Goal: Task Accomplishment & Management: Complete application form

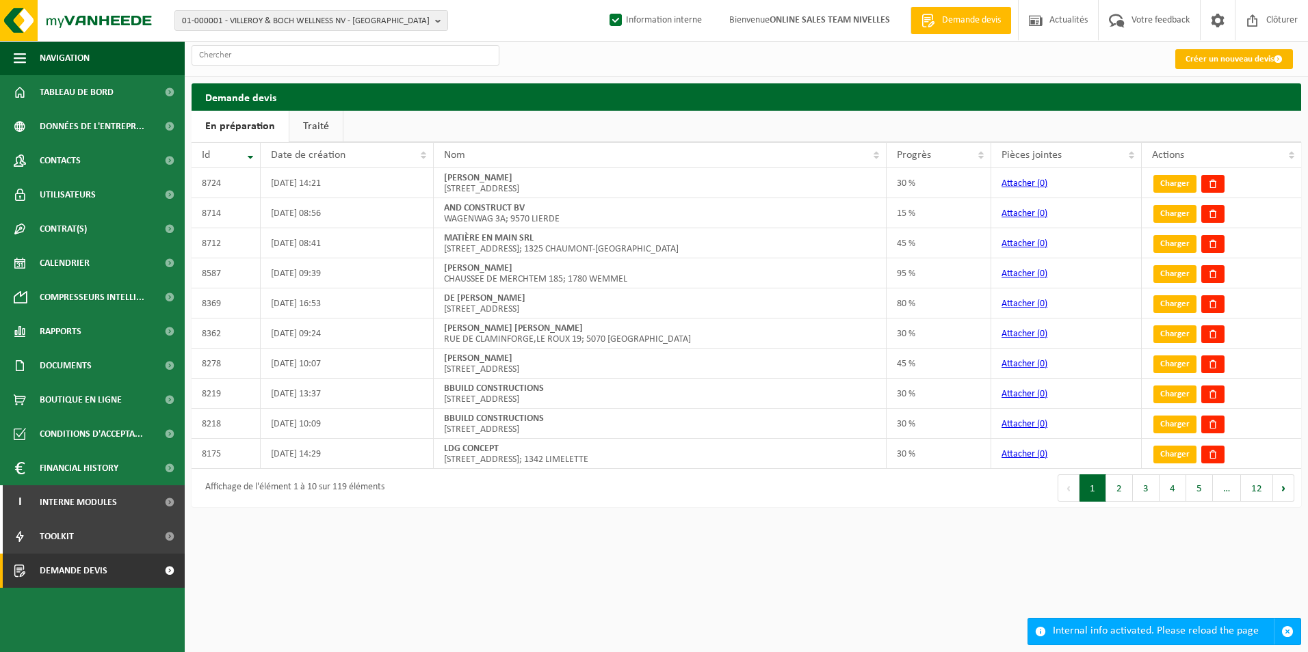
click at [1217, 62] on link "Créer un nouveau devis" at bounding box center [1234, 59] width 118 height 20
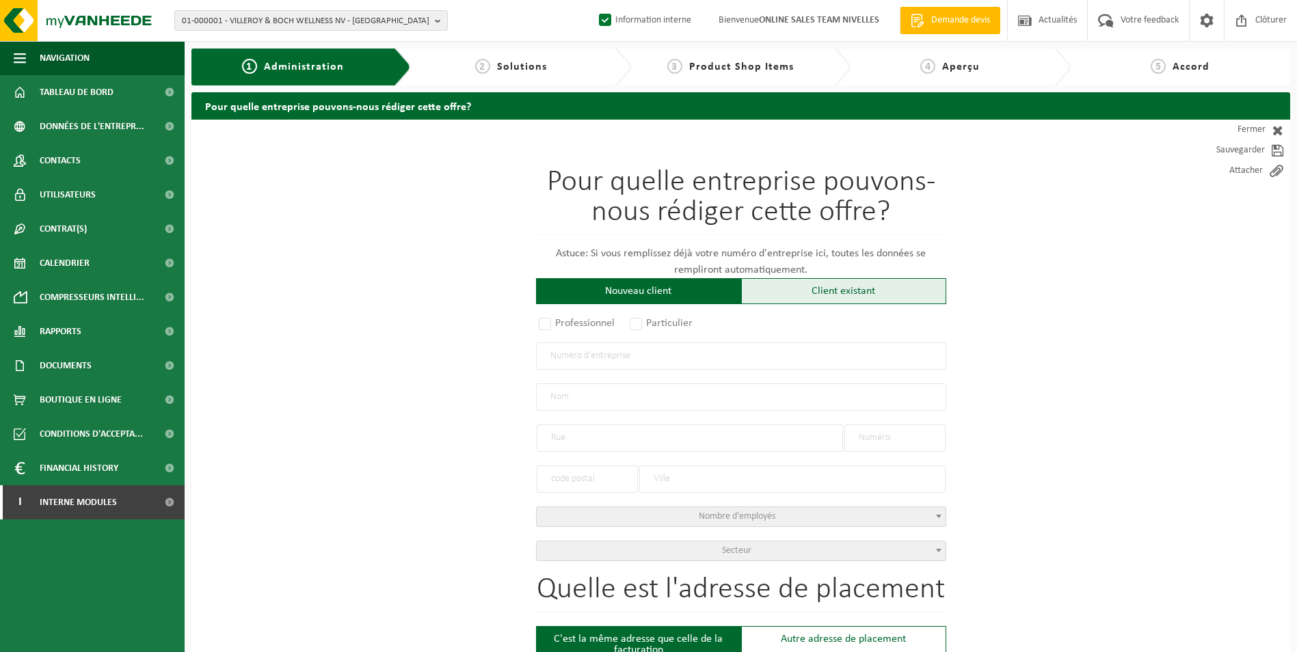
click at [794, 299] on div "Client existant" at bounding box center [843, 291] width 205 height 26
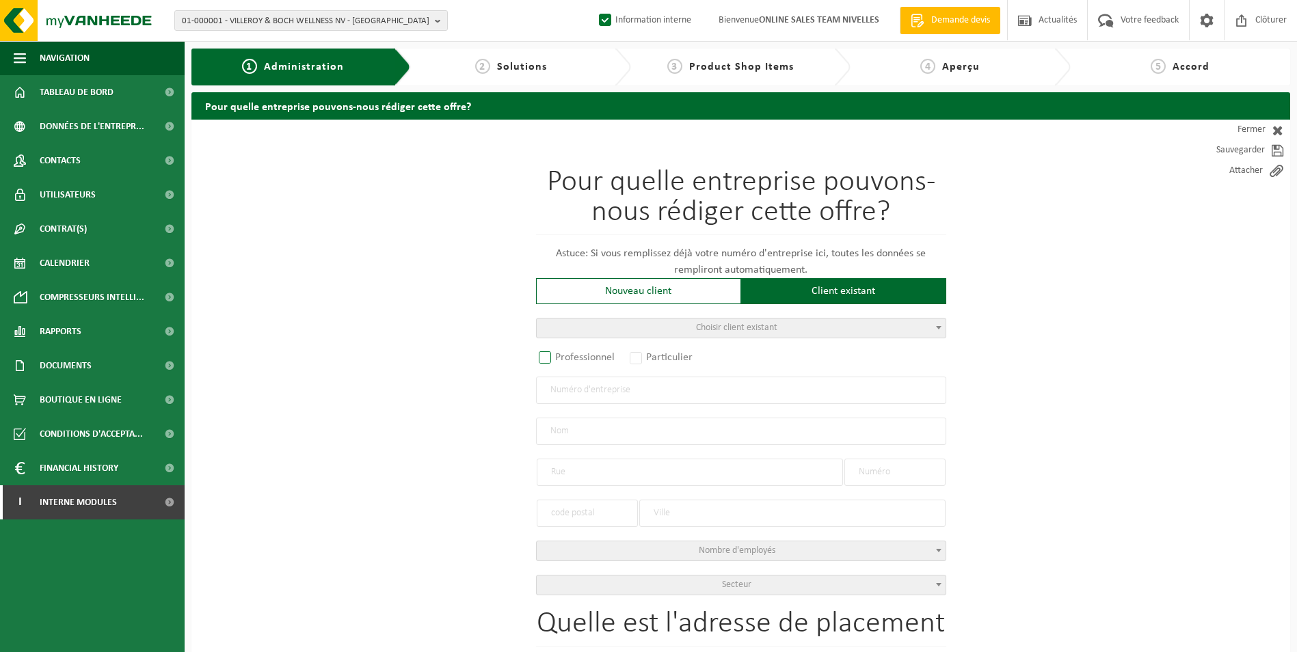
click at [585, 356] on label "Professionnel" at bounding box center [577, 357] width 83 height 19
click at [568, 356] on input "Professionnel" at bounding box center [563, 358] width 9 height 9
radio input "true"
click at [590, 397] on input "text" at bounding box center [741, 390] width 410 height 27
type input "1022105925"
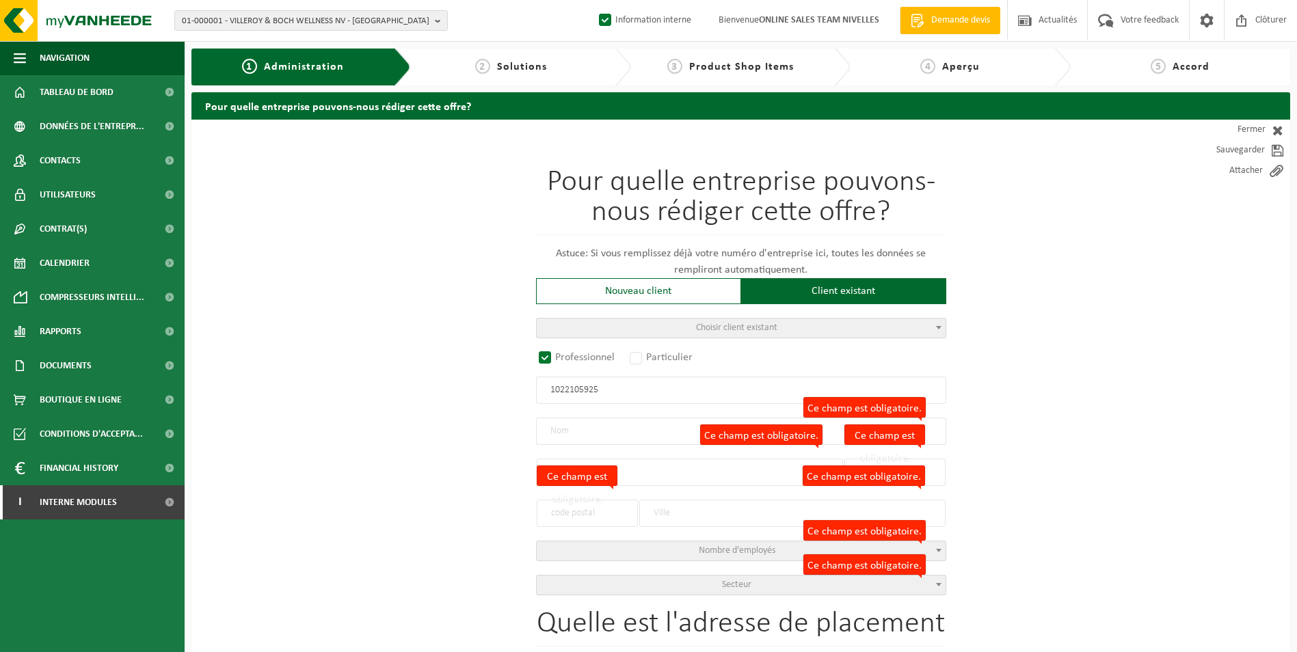
radio input "false"
select select
type input "ZENITH ROOF BV"
type input "MECHELSESTEENWEG"
type input "151A"
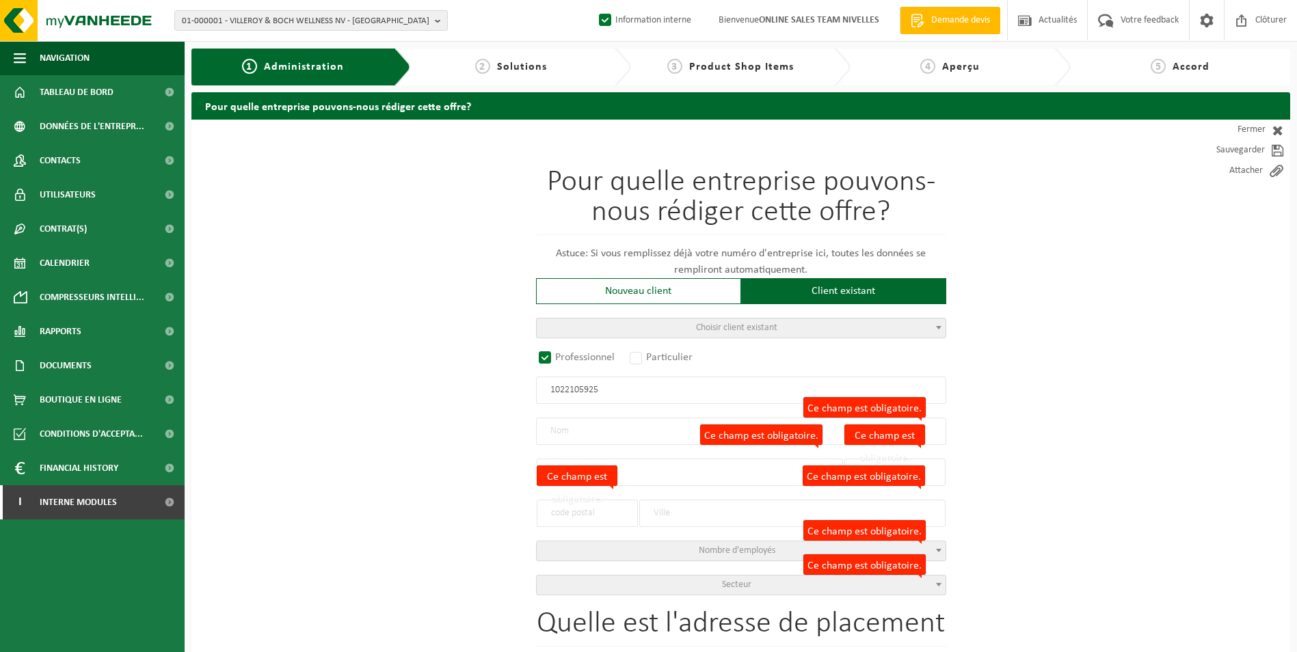
type input "1800"
type input "VILVOORDE"
type input "2372746296"
radio input "true"
select select "162785"
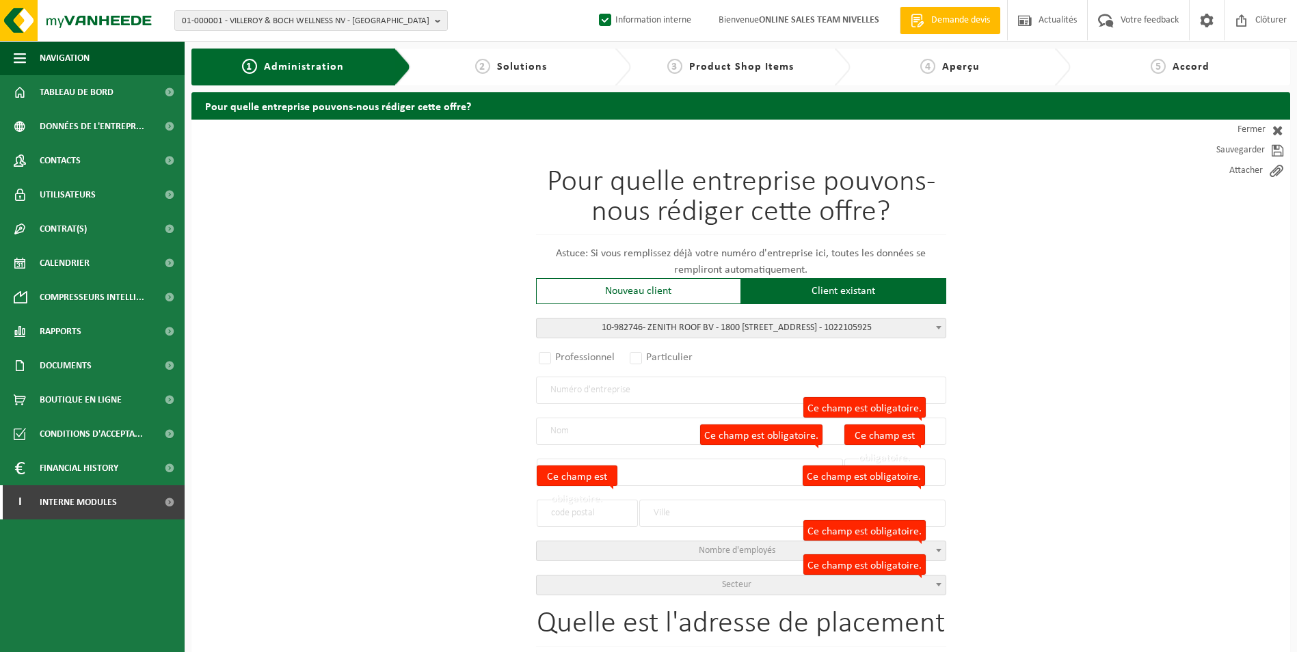
type input "1022.105.925"
type input "ZENITH ROOF BV"
type input "MECHELSESTEENWEG"
type input "151A"
type input "1800"
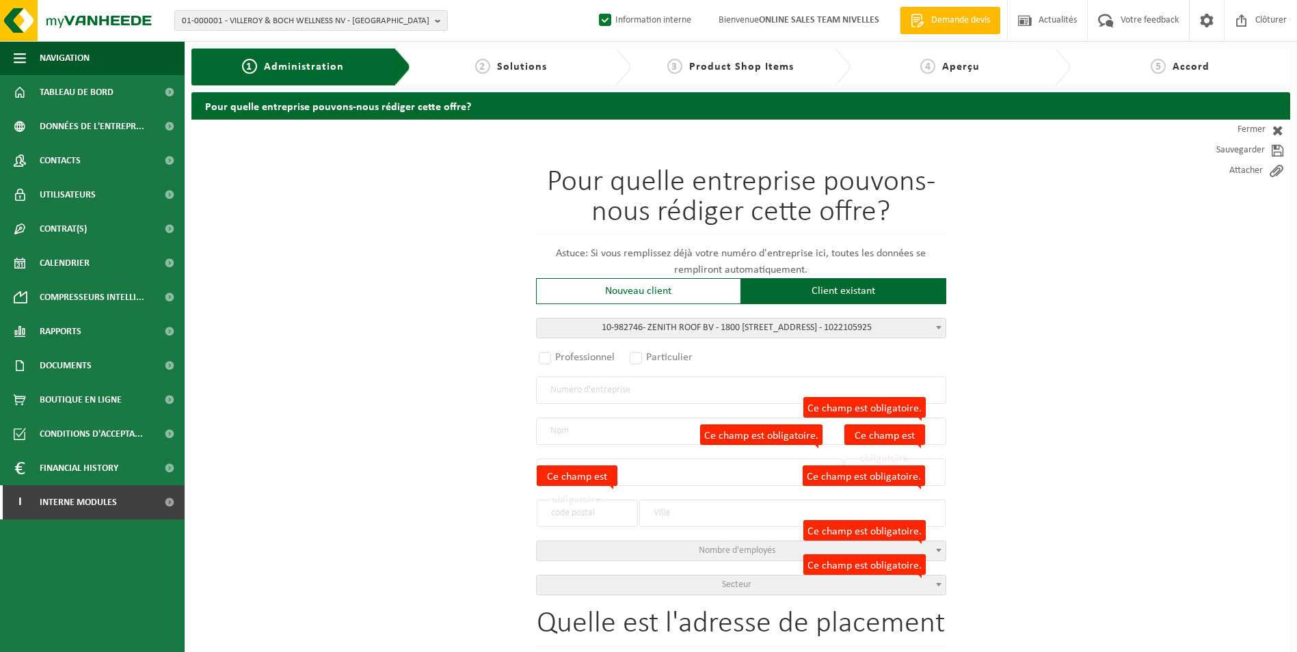
type input "VILVOORDE"
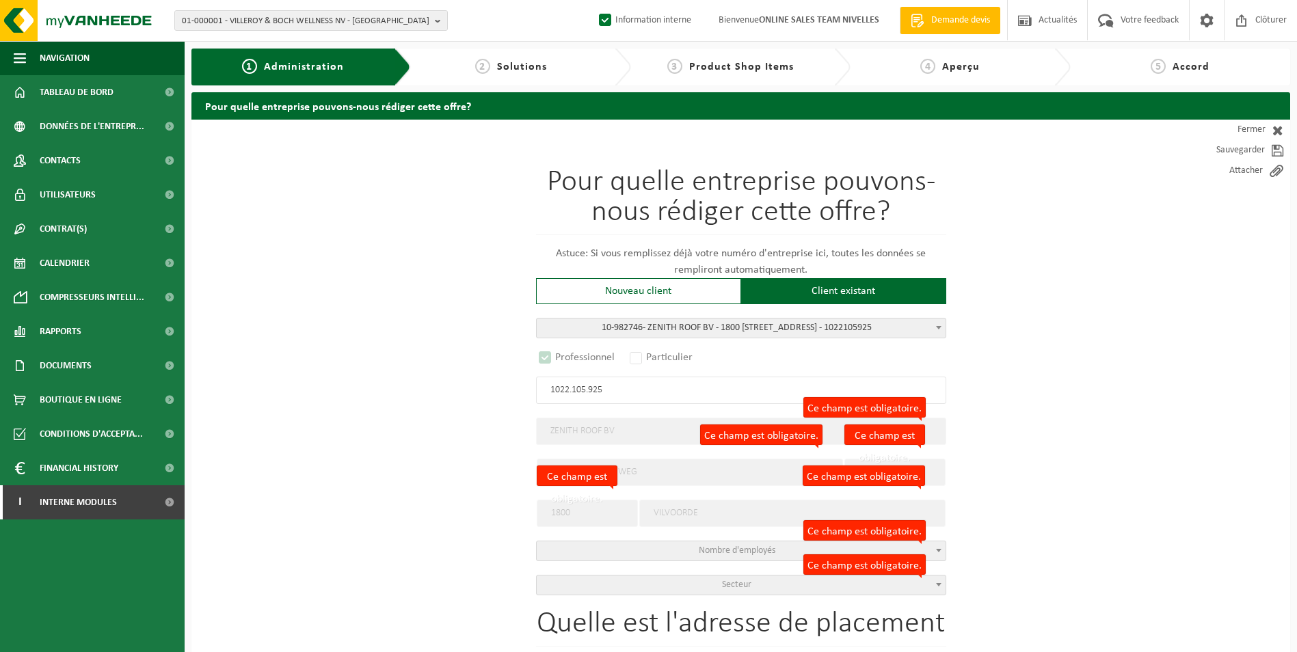
select select "D"
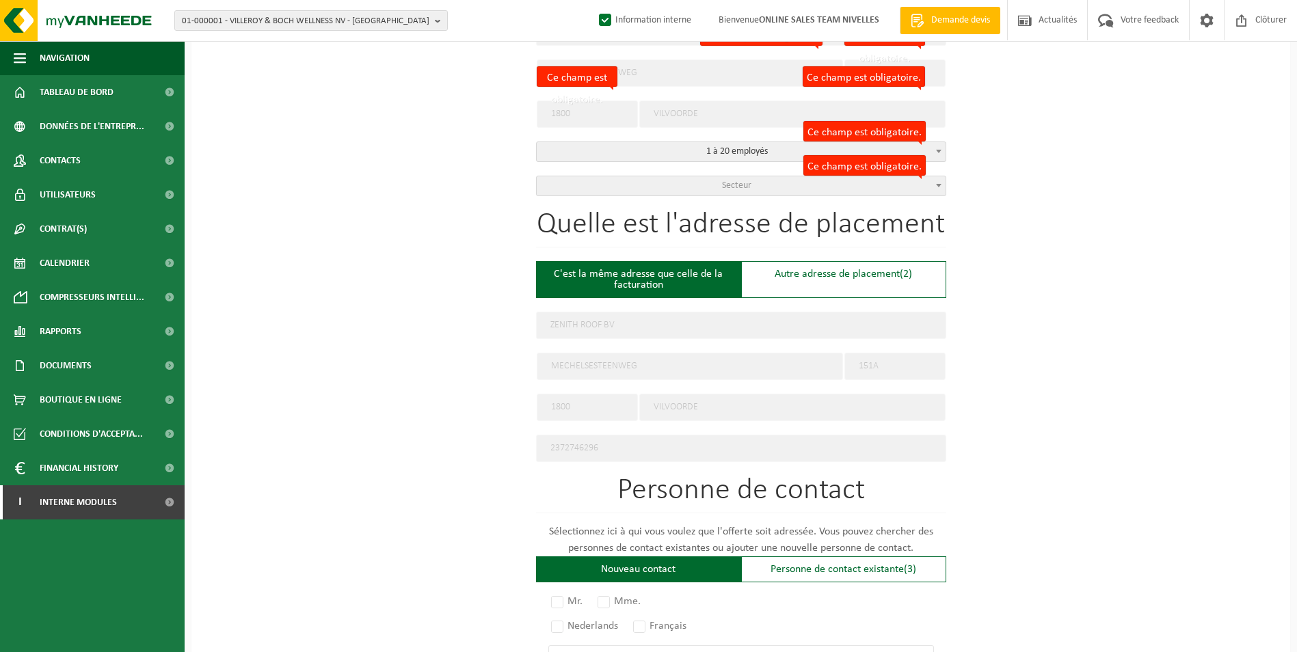
scroll to position [479, 0]
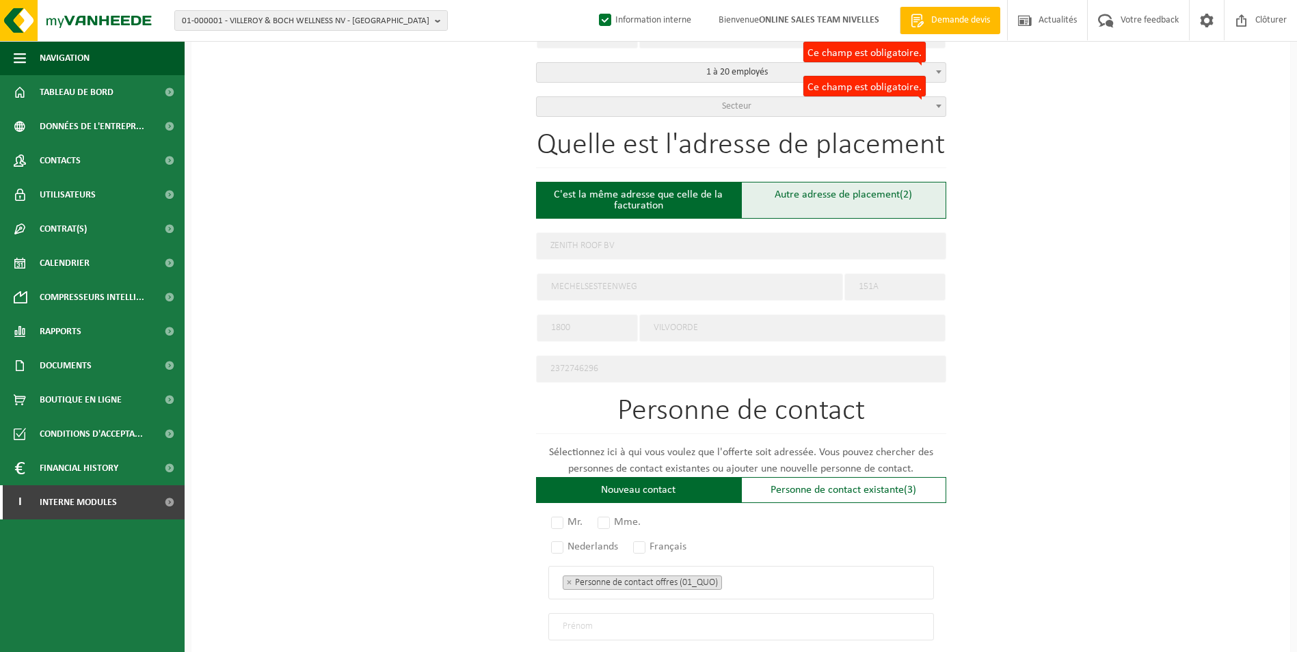
click at [806, 194] on div "Autre adresse de placement (2)" at bounding box center [843, 200] width 205 height 37
type input "Chantier -"
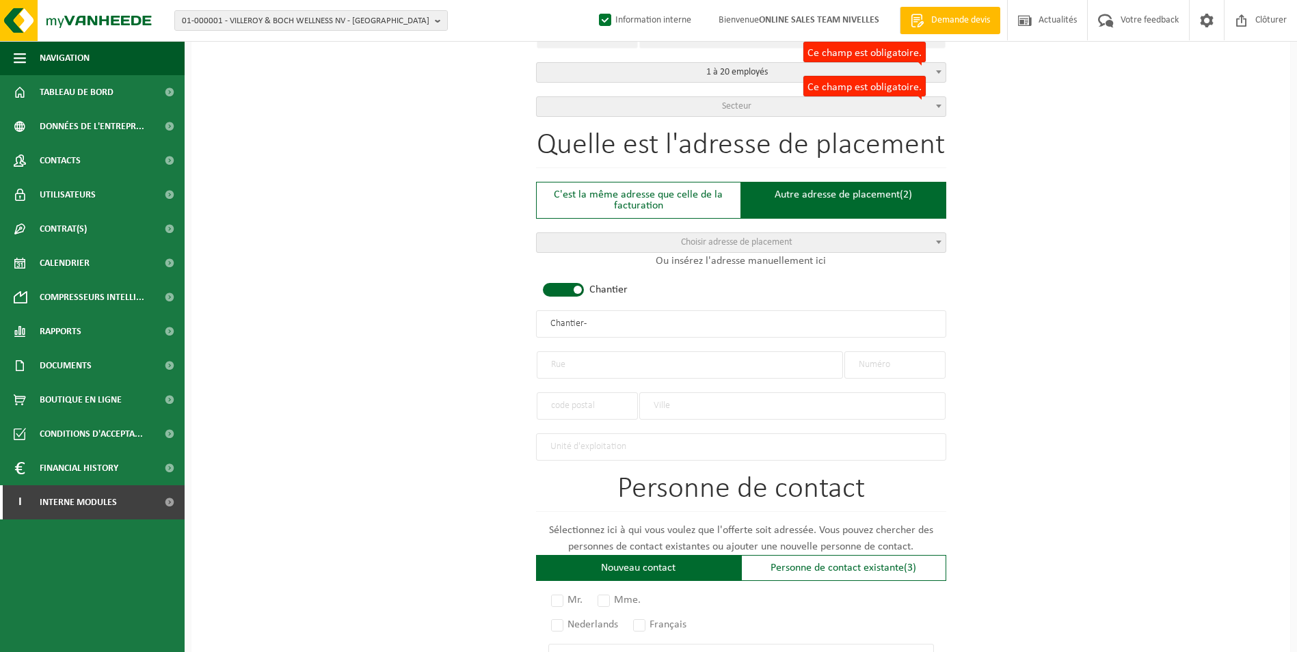
click at [572, 286] on span at bounding box center [563, 290] width 41 height 14
click at [603, 365] on input "text" at bounding box center [690, 365] width 306 height 27
type input "b"
drag, startPoint x: 631, startPoint y: 360, endPoint x: 535, endPoint y: 358, distance: 95.8
click at [535, 358] on div "Pour quelle entreprise pouvons-nous rédiger cette offre? Astuce: Si vous rempli…" at bounding box center [741, 322] width 1099 height 1362
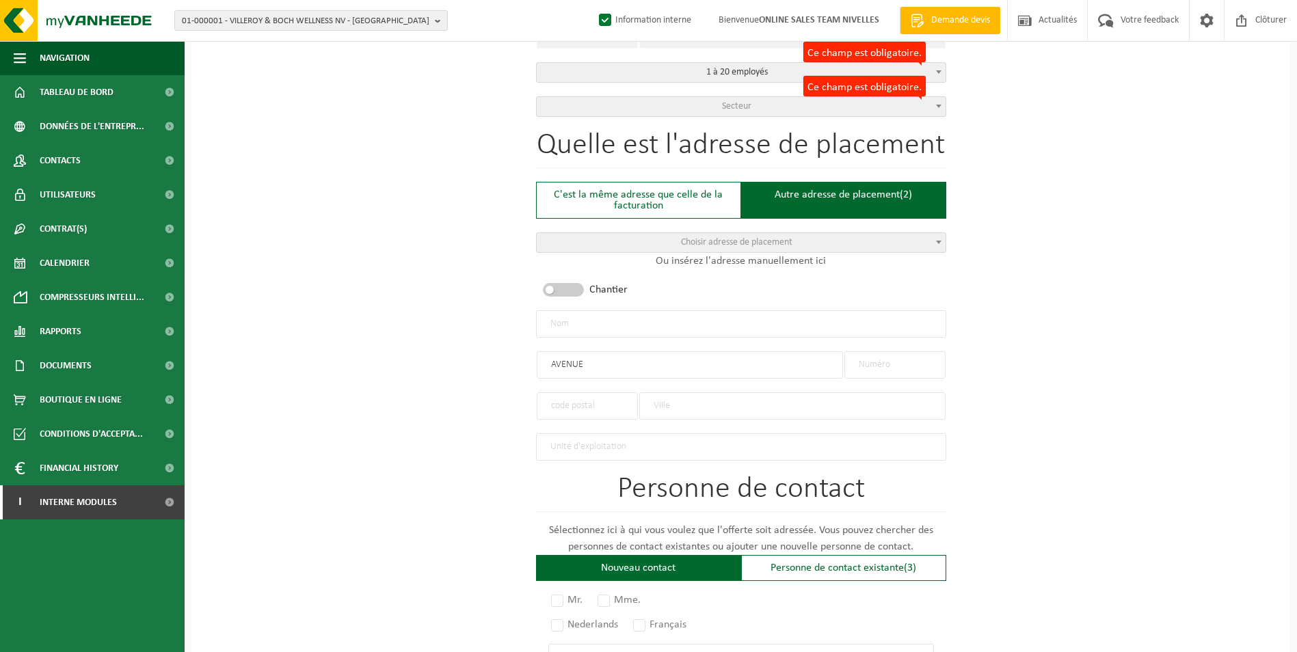
click at [610, 356] on input "AVENUE" at bounding box center [690, 365] width 306 height 27
paste input "BEAU SITE PREMIERE"
click at [551, 360] on input "AVENUE BEAU SITE PREMIERE" at bounding box center [690, 365] width 306 height 27
type input "AVENUE BEAU SITE PREMIERE"
click at [868, 360] on input "text" at bounding box center [895, 365] width 101 height 27
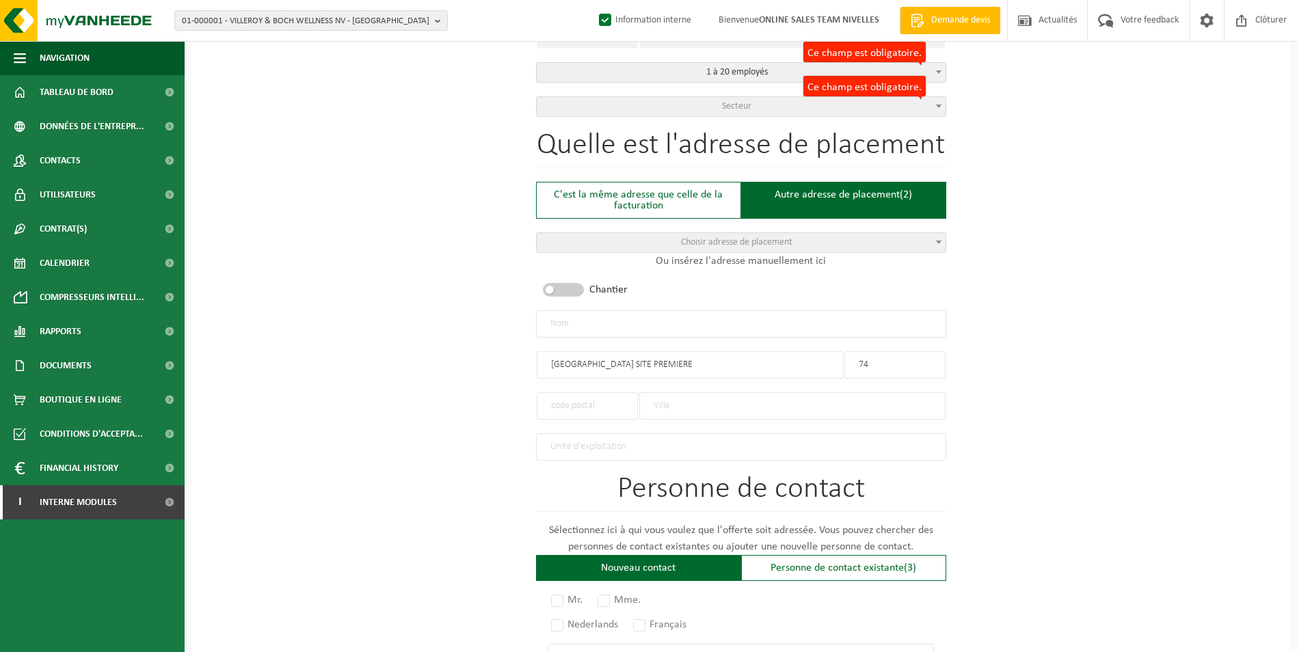
type input "74"
click at [761, 404] on input "text" at bounding box center [792, 406] width 306 height 27
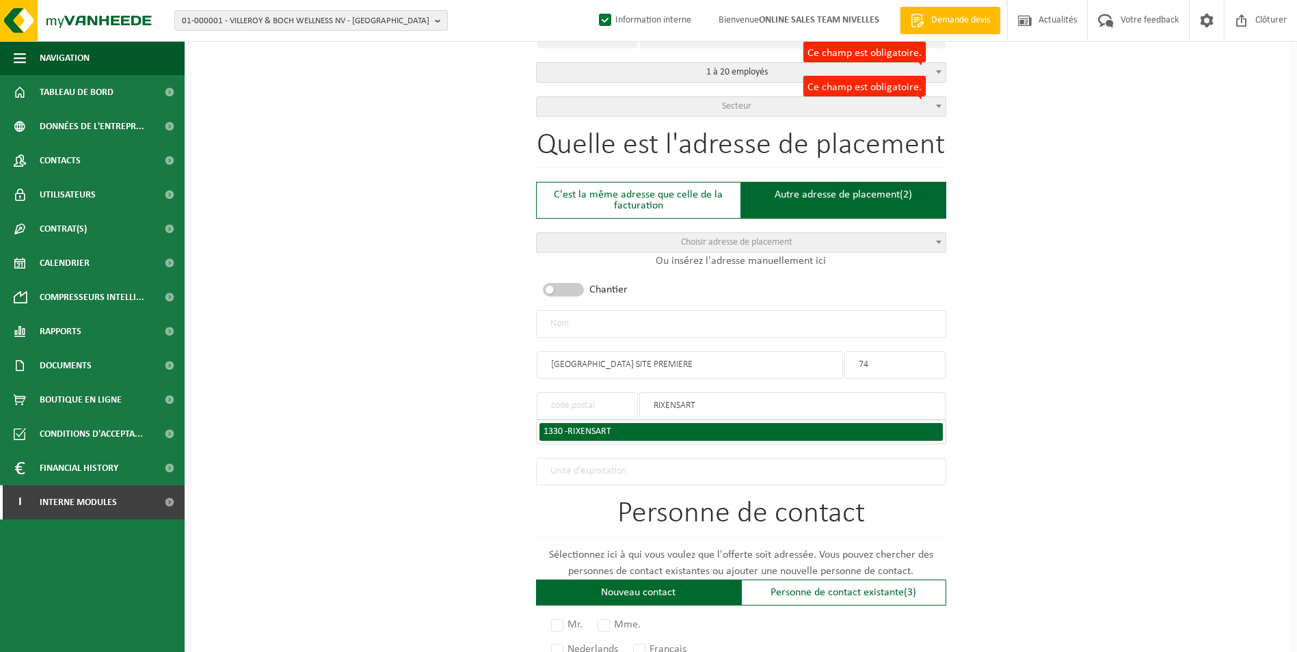
type input "RIXENSART"
click at [665, 428] on div "1330 - RIXENSART" at bounding box center [741, 432] width 395 height 10
type input "1330"
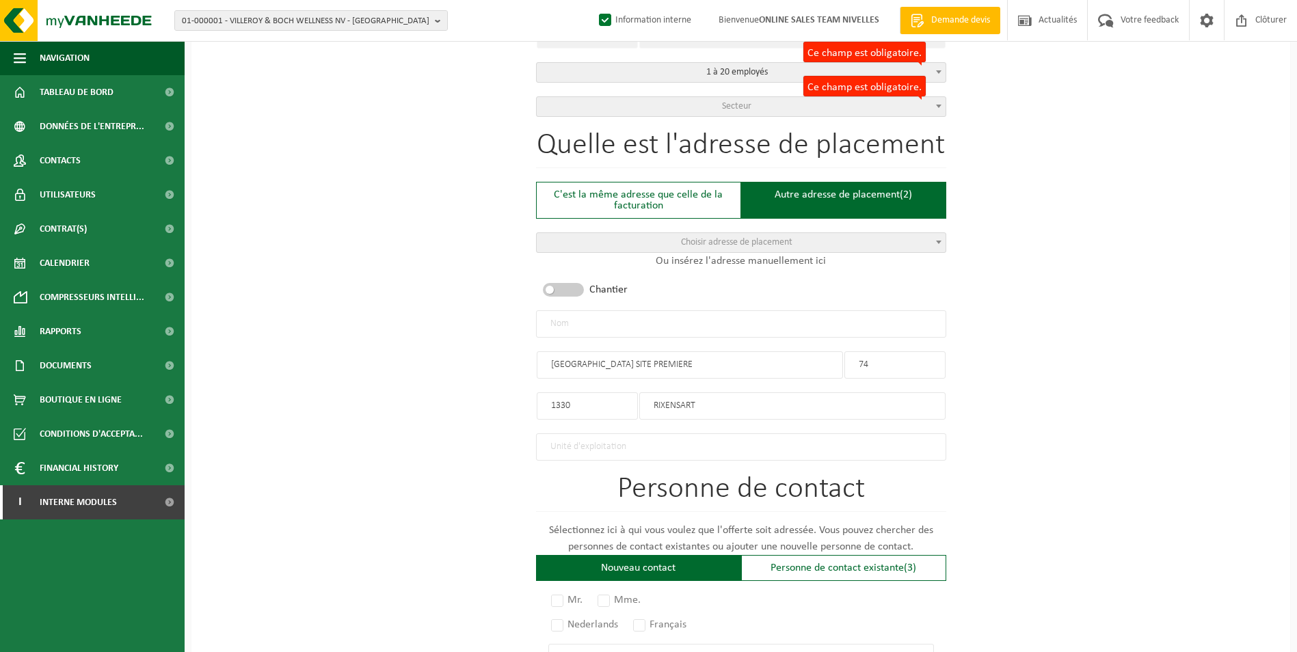
click at [553, 357] on input "AVENUE BEAU SITE PREMIERE" at bounding box center [690, 365] width 306 height 27
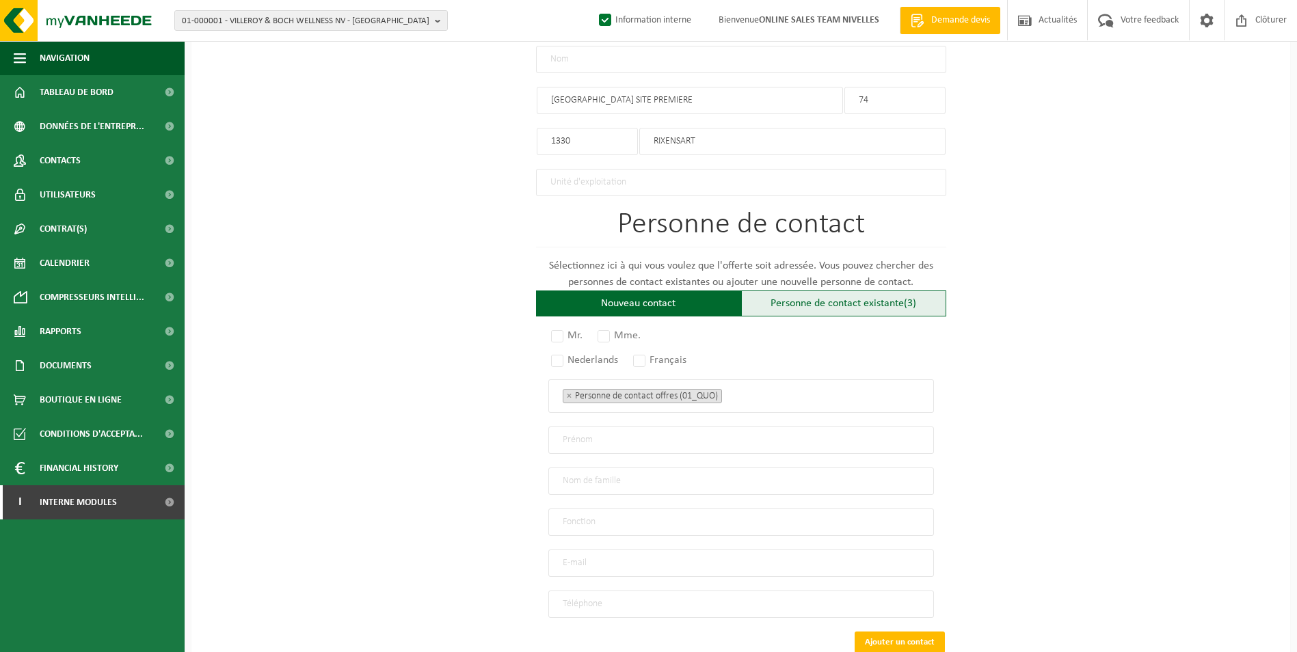
scroll to position [752, 0]
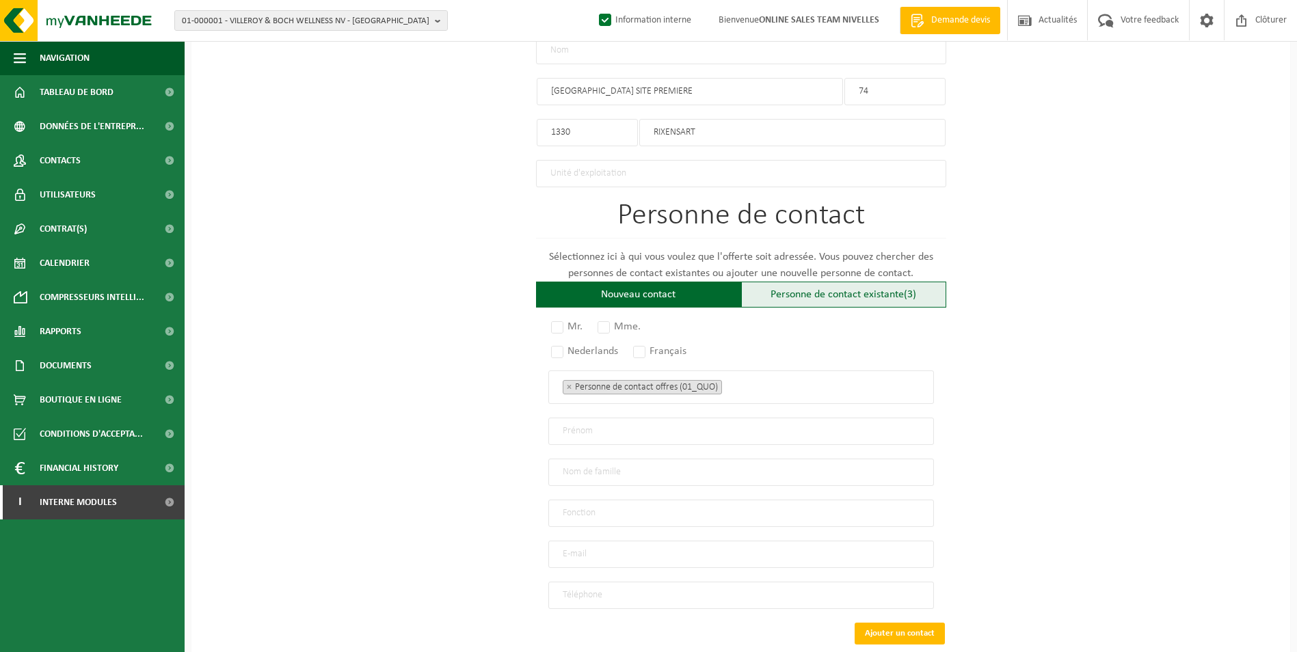
type input "AVENUE BEAU SITE PREMIERE"
click at [797, 291] on div "Personne de contact existante (3)" at bounding box center [843, 295] width 205 height 26
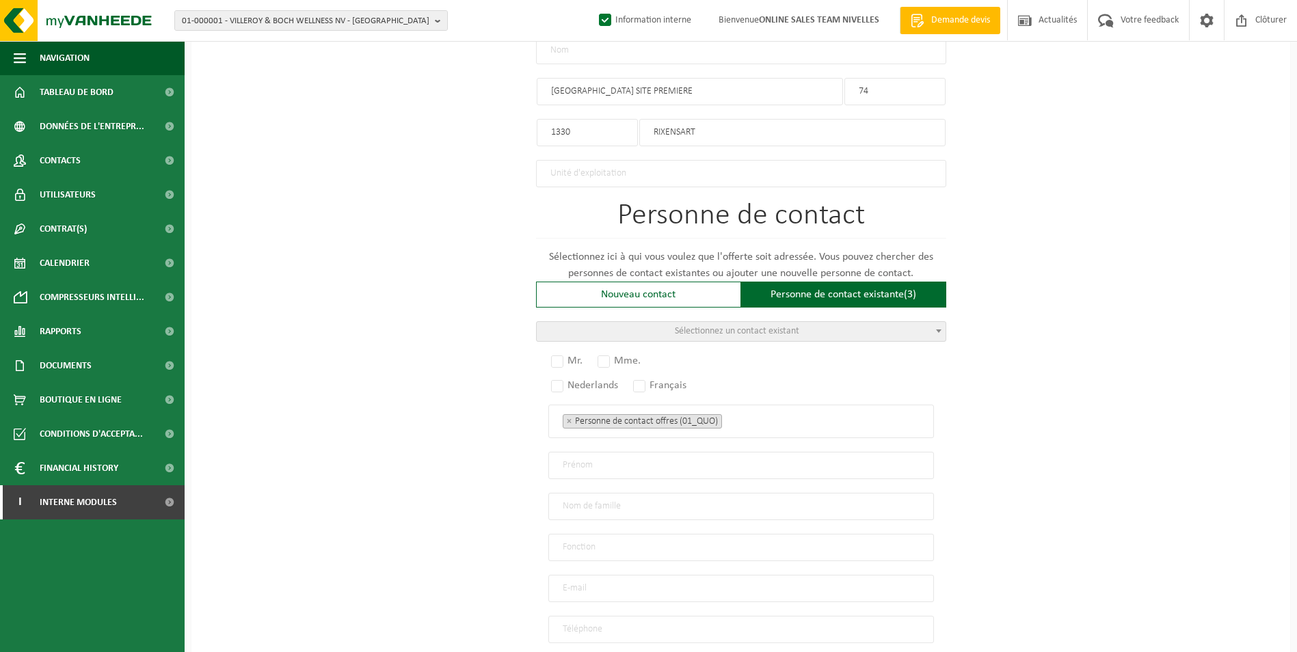
click at [733, 330] on span "Sélectionnez un contact existant" at bounding box center [737, 331] width 124 height 10
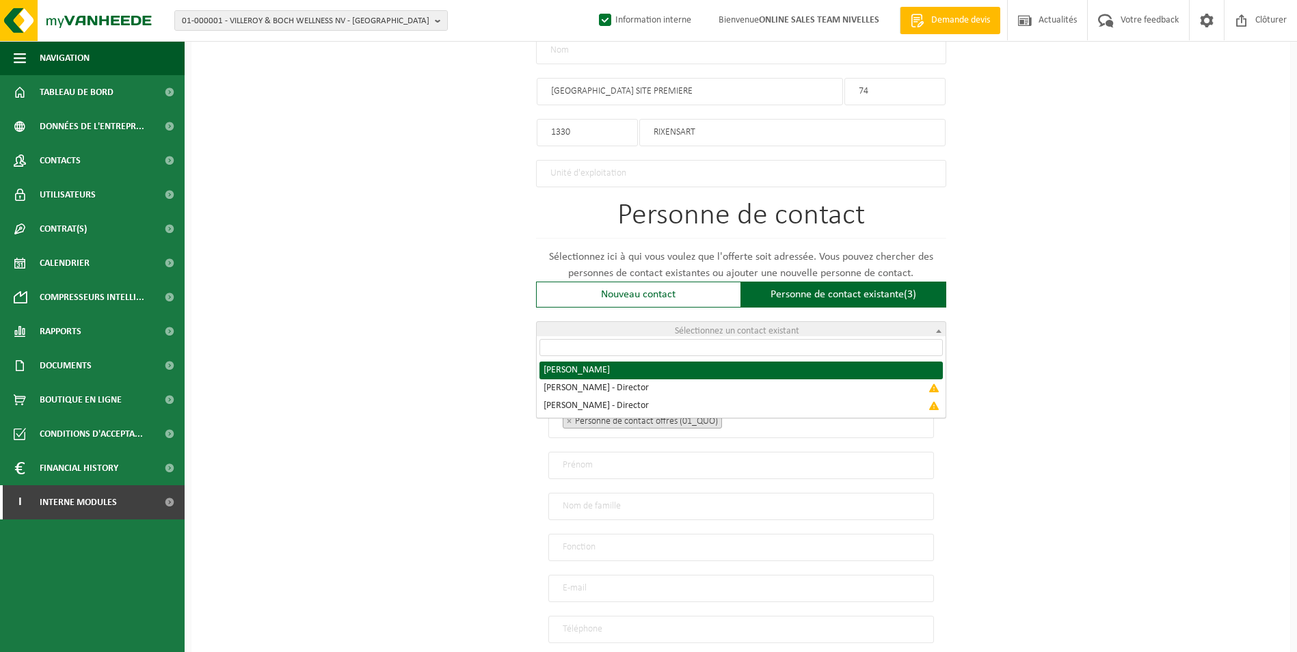
radio input "true"
select select "{"code":"10-982747","firstname":"ARSEN","surname":"MOVSISYAN","gender":"Unknown…"
type input "ARSEN"
type input "MOVSISYAN"
type input "info@zenithroof.be"
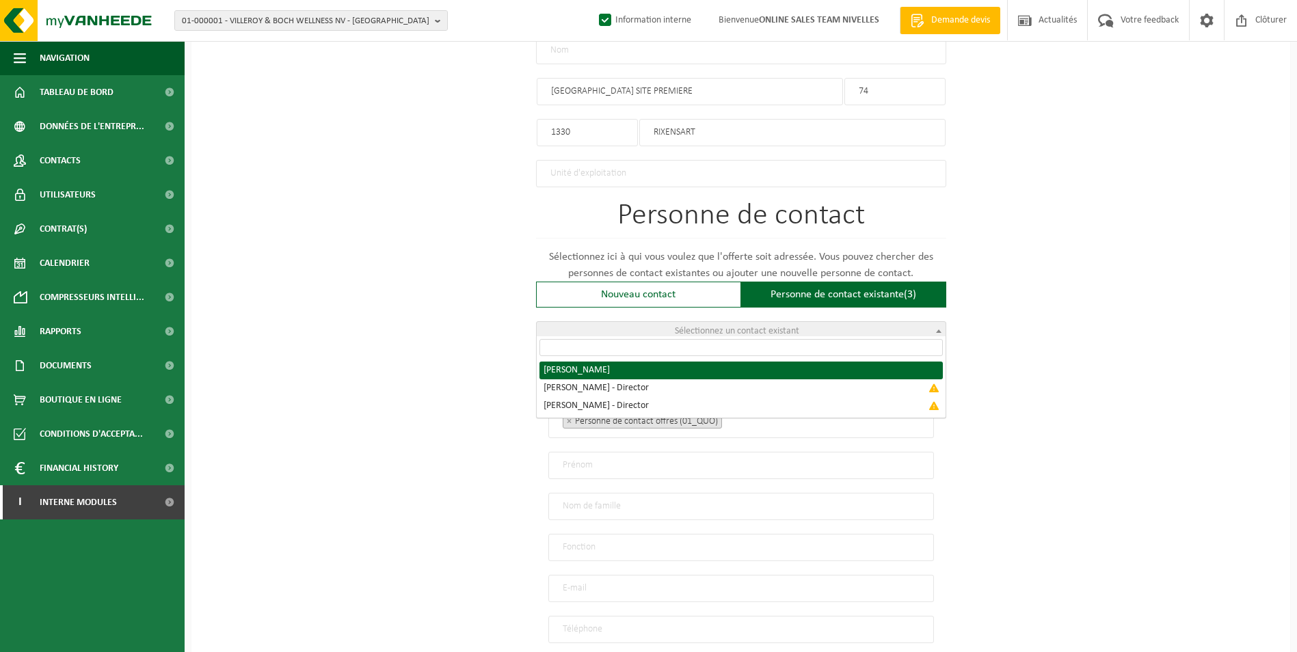
type input "+32488643271"
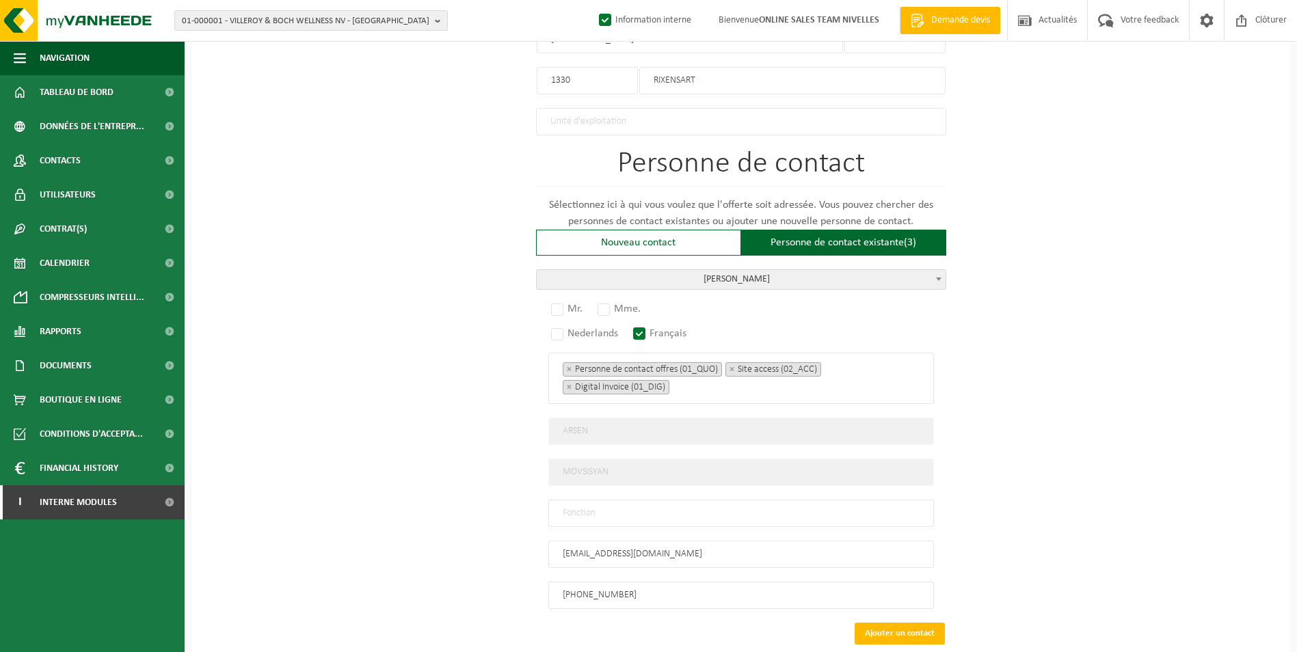
scroll to position [878, 0]
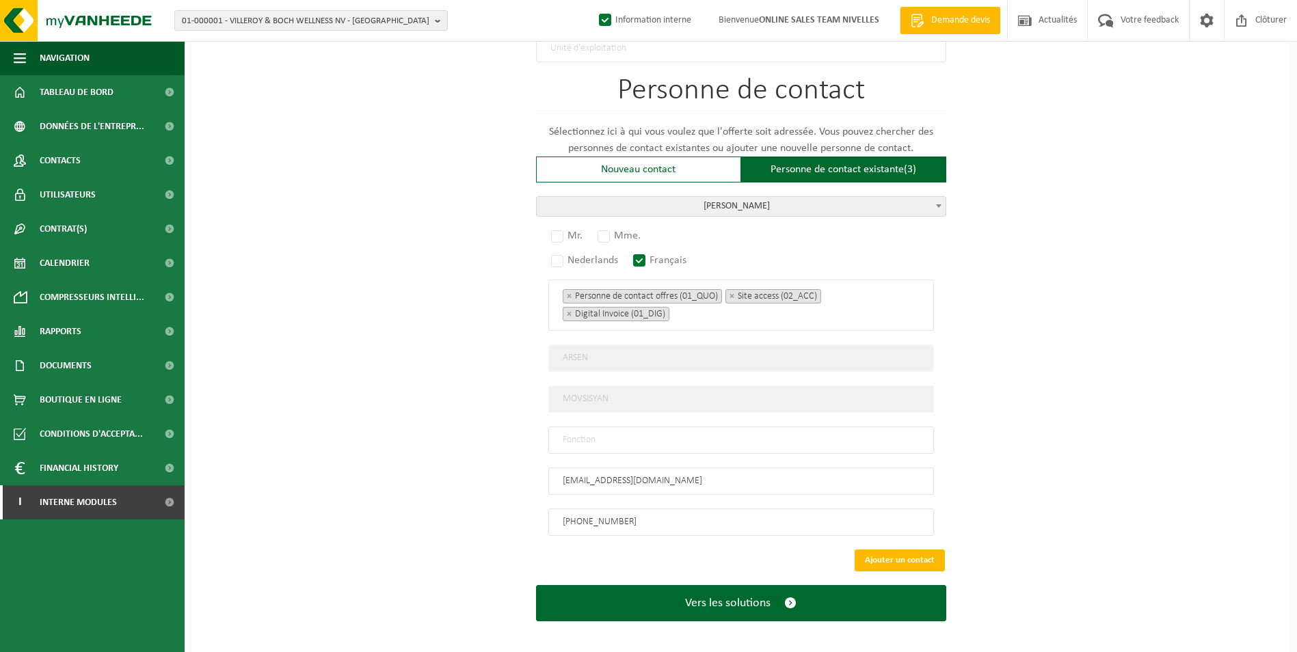
click at [725, 431] on input "text" at bounding box center [742, 440] width 386 height 27
type input "CONTACT"
click at [554, 230] on label "Mr." at bounding box center [568, 235] width 38 height 19
radio input "true"
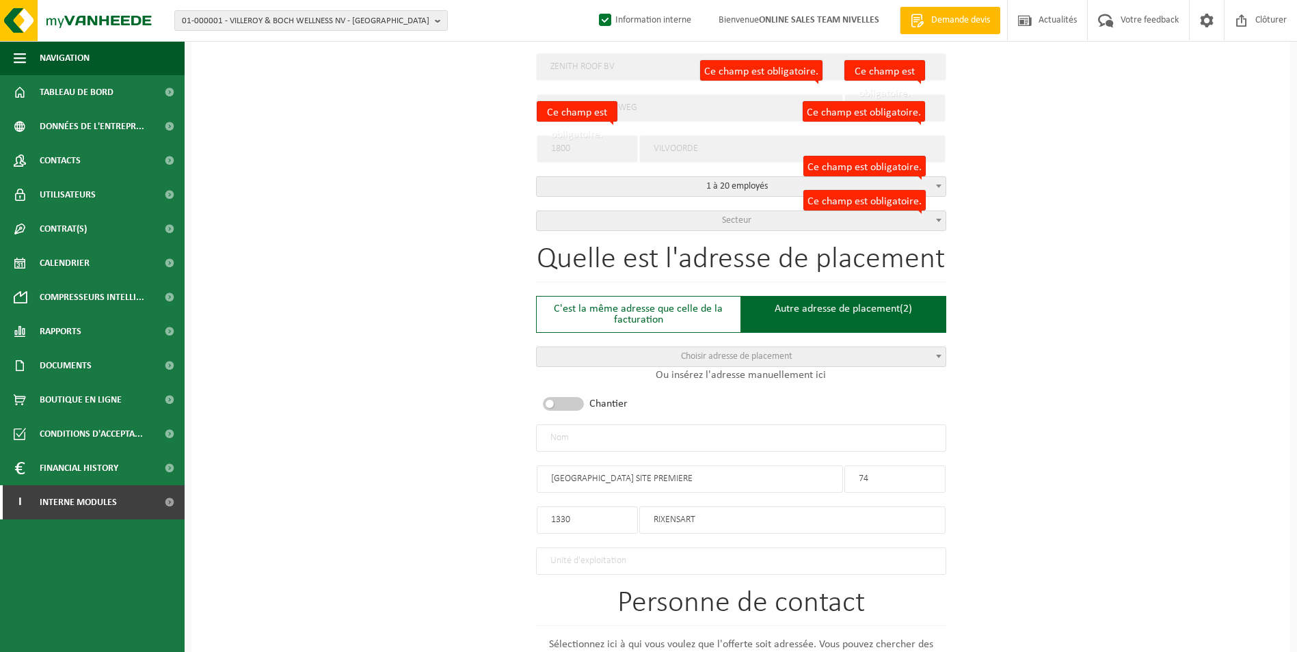
scroll to position [262, 0]
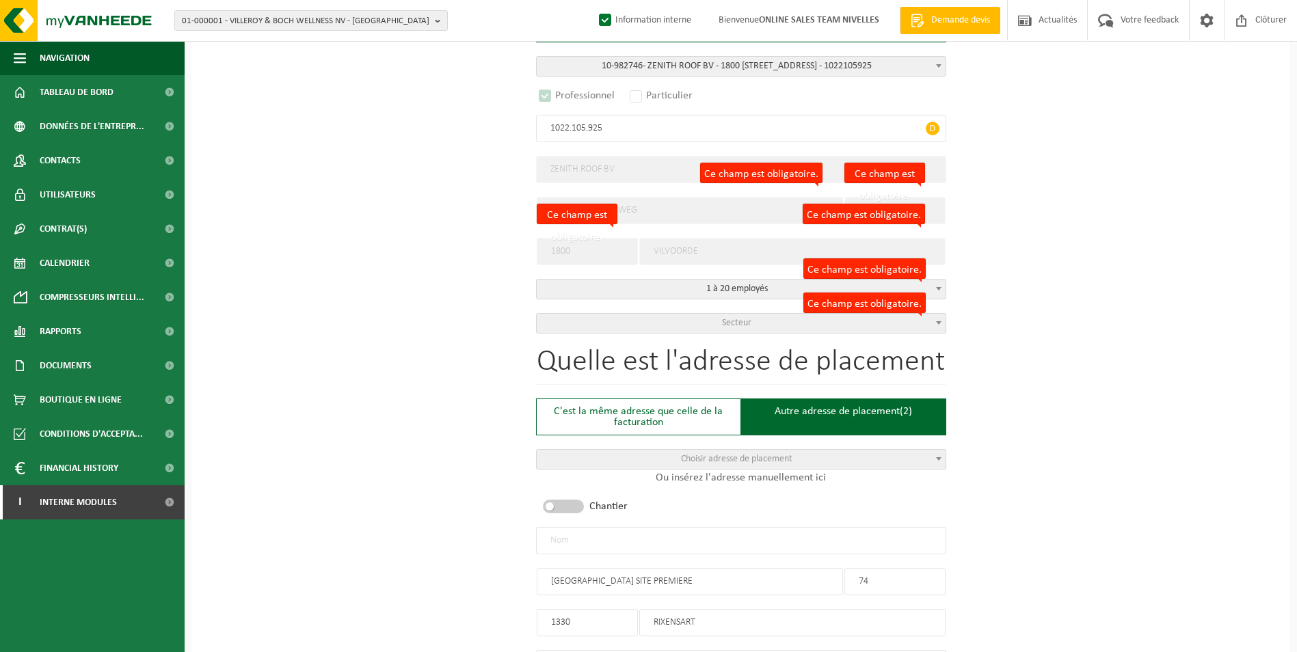
click at [607, 531] on input "text" at bounding box center [741, 540] width 410 height 27
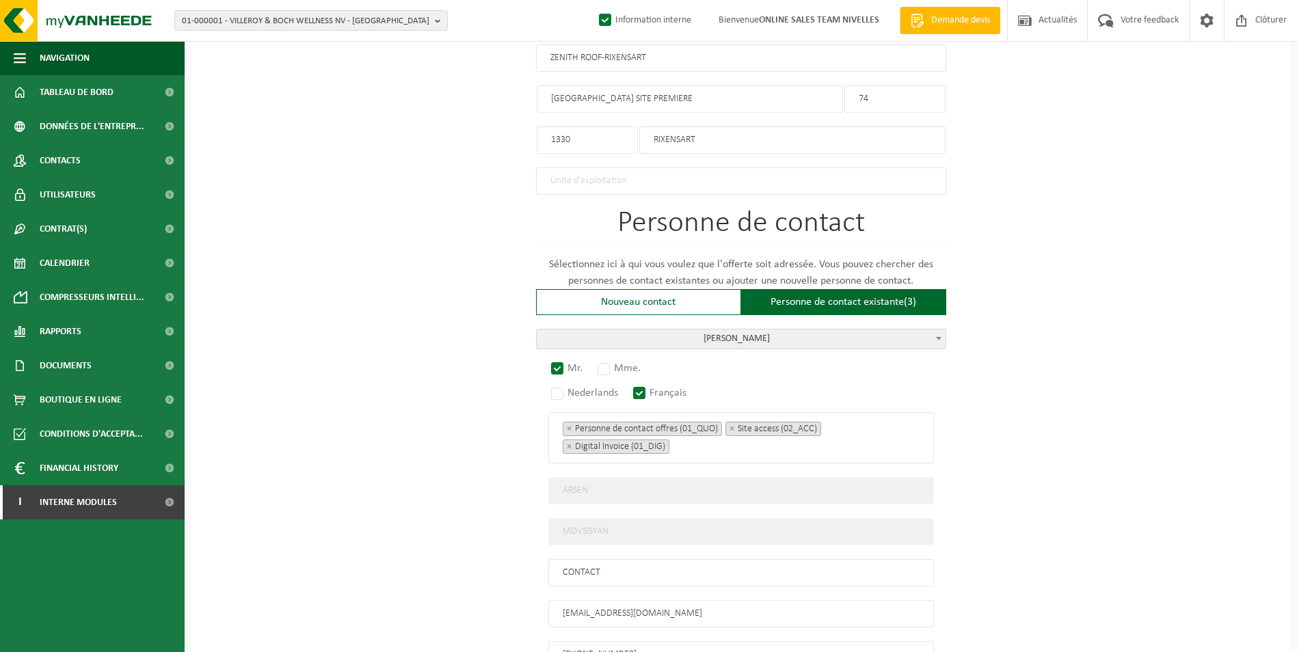
scroll to position [878, 0]
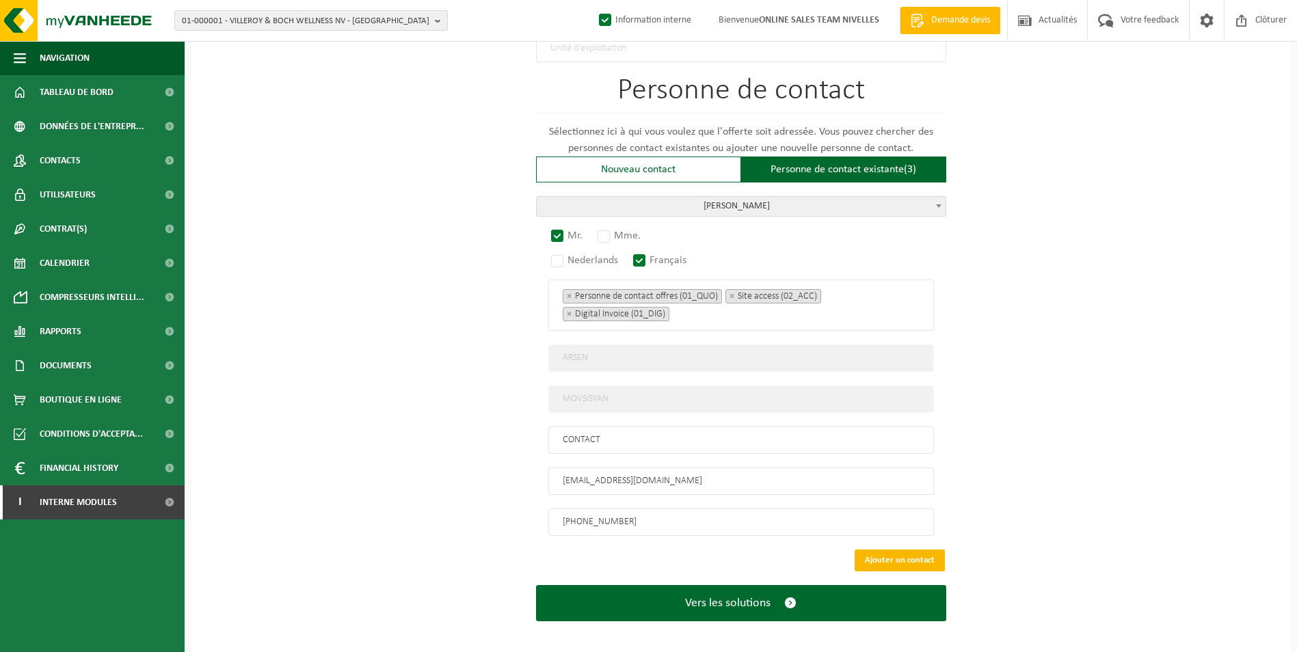
type input "ZENITH ROOF-RIXENSART"
click at [916, 550] on button "Ajouter un contact" at bounding box center [900, 561] width 90 height 22
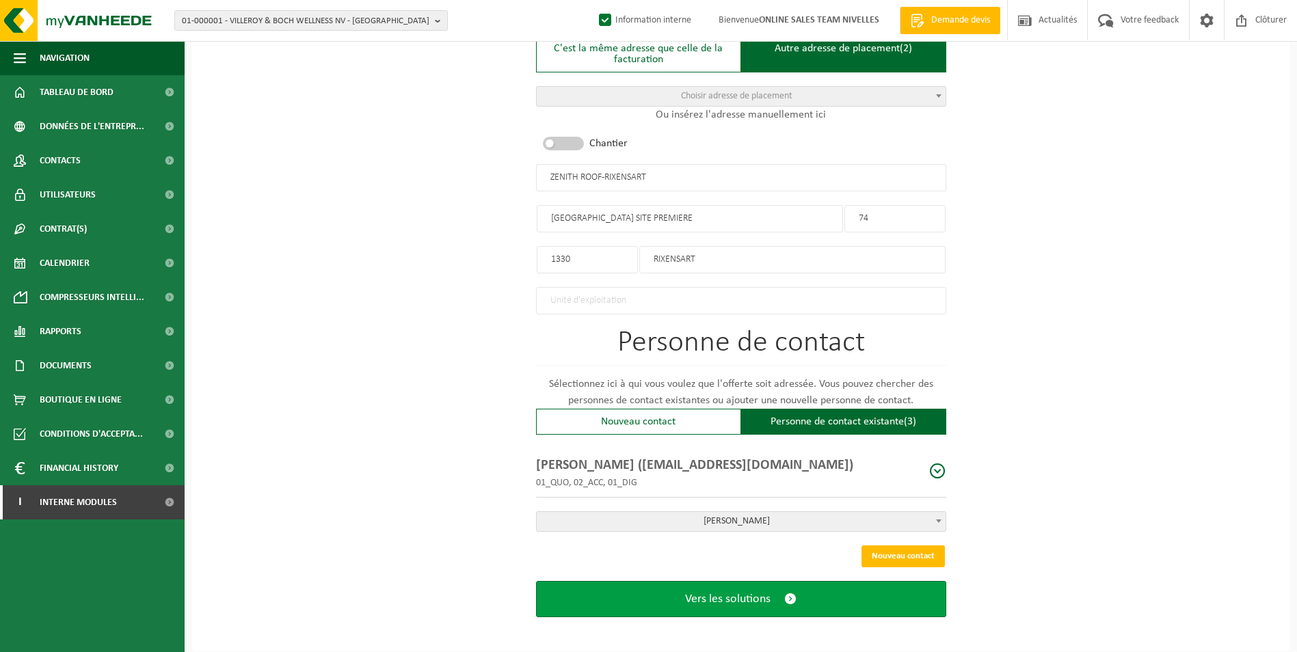
click at [729, 593] on span "Vers les solutions" at bounding box center [727, 599] width 85 height 14
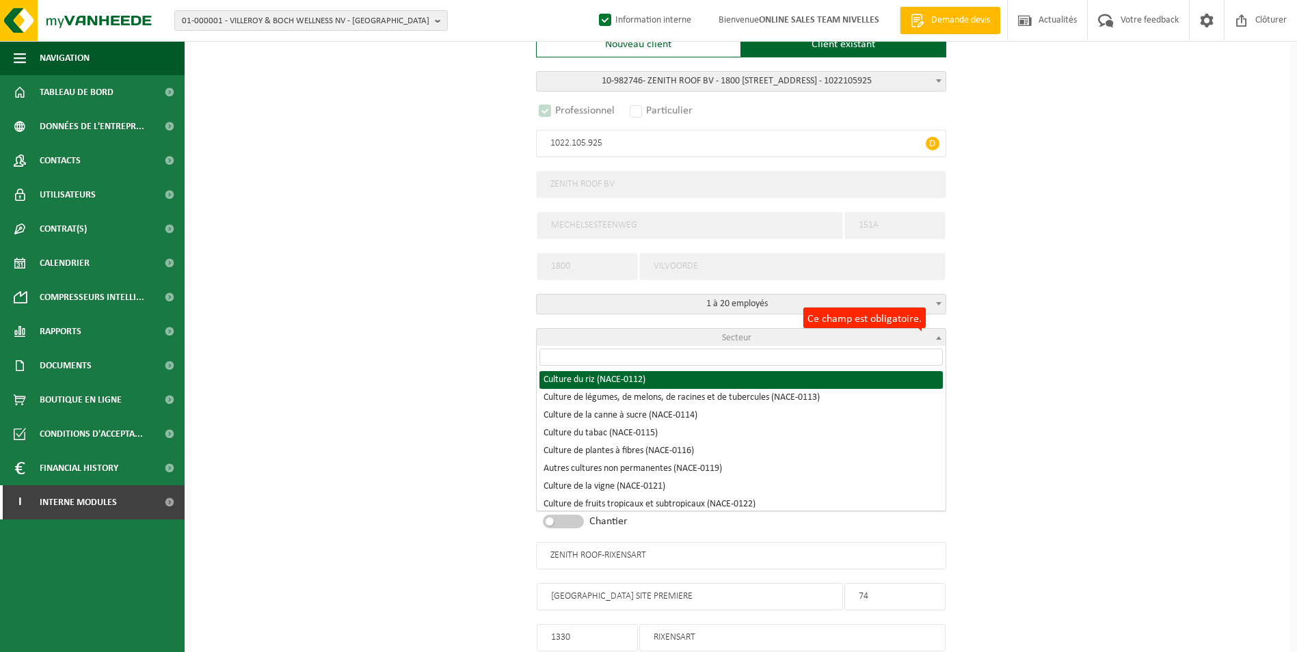
click at [780, 339] on span "Secteur" at bounding box center [741, 338] width 409 height 19
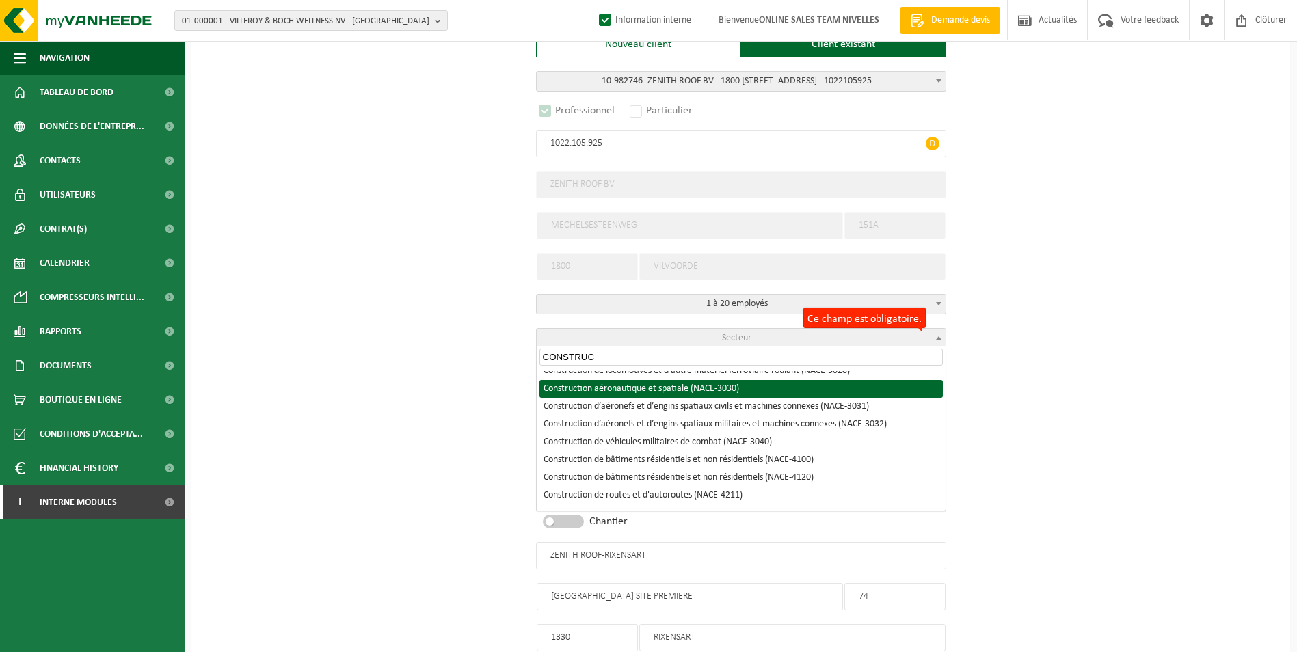
scroll to position [205, 0]
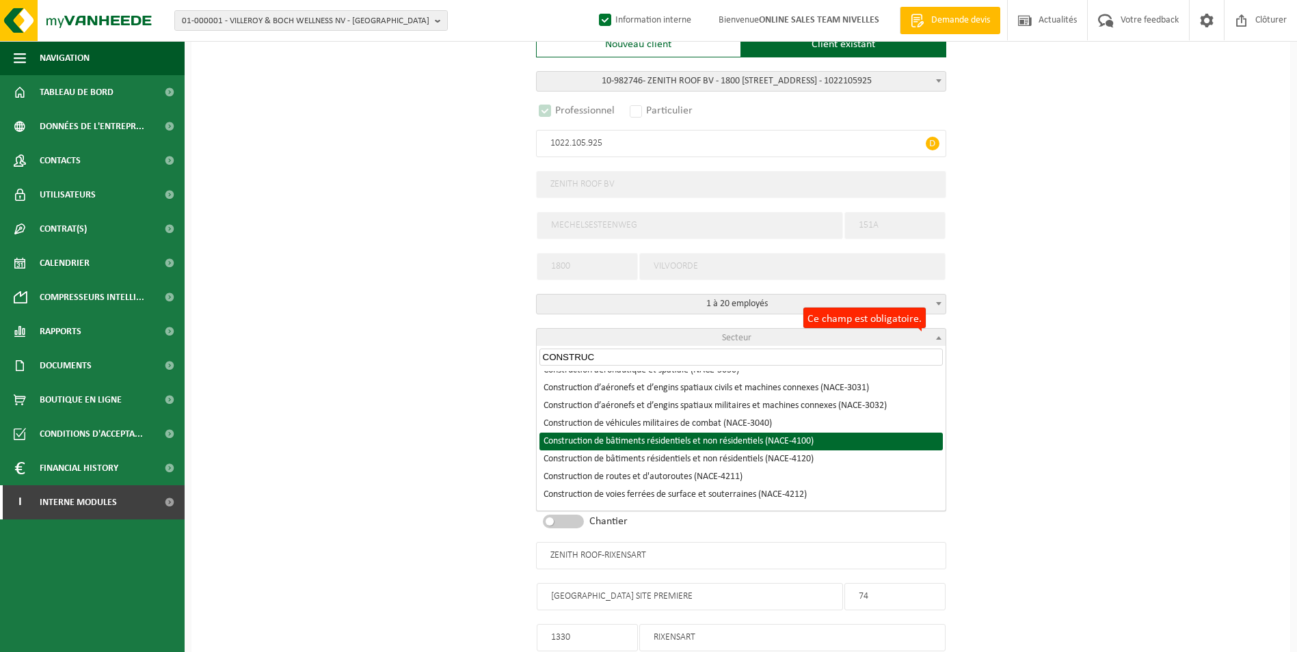
type input "CONSTRUC"
select select "NACE_4100"
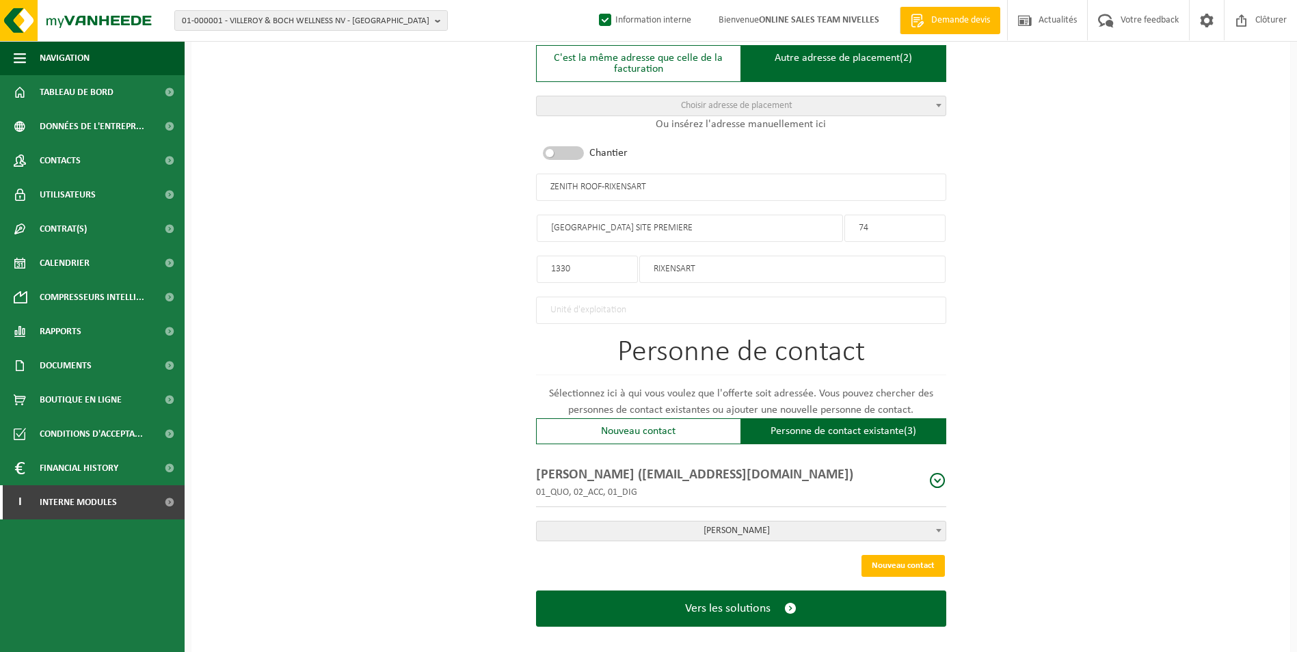
scroll to position [625, 0]
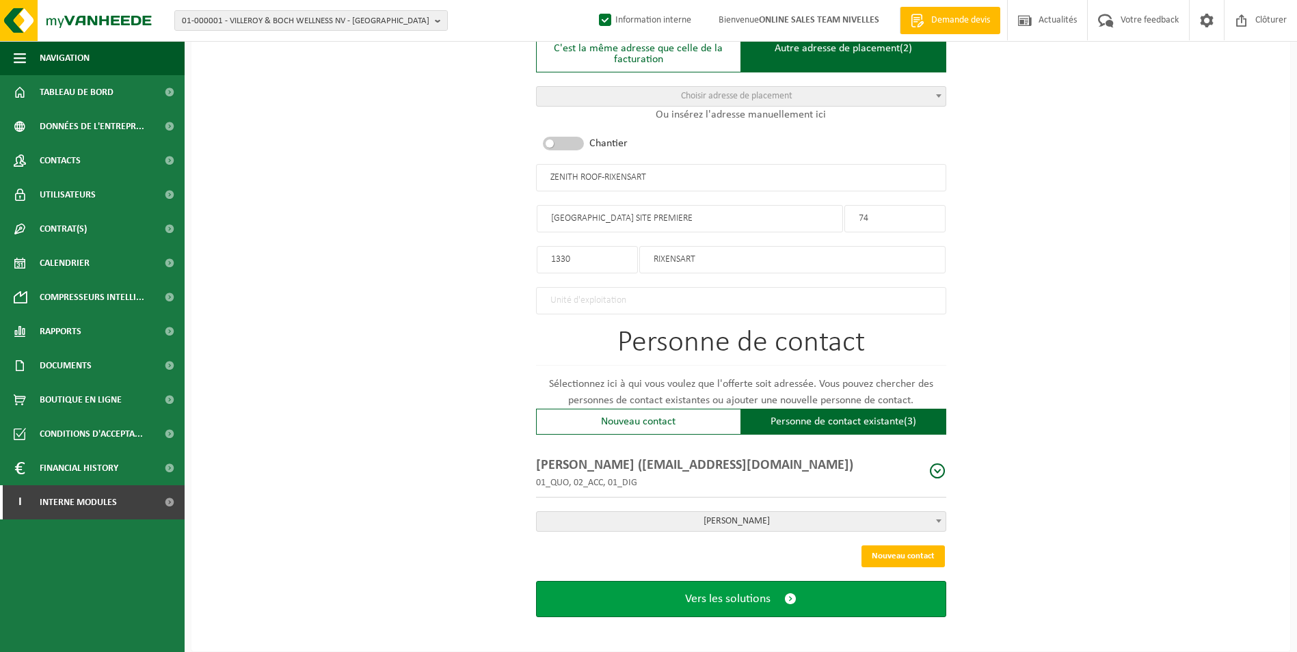
click at [761, 594] on span "Vers les solutions" at bounding box center [727, 599] width 85 height 14
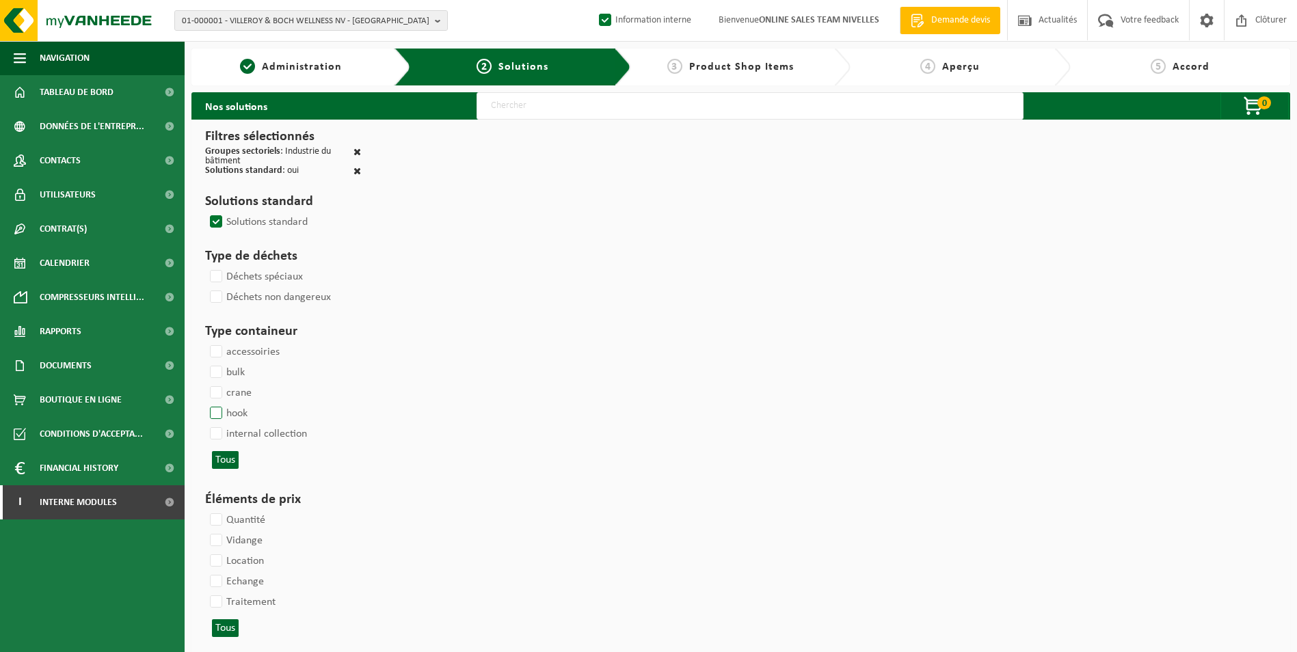
click at [223, 411] on label "hook" at bounding box center [227, 414] width 40 height 21
click at [205, 404] on input "hook" at bounding box center [204, 403] width 1 height 1
checkbox input "true"
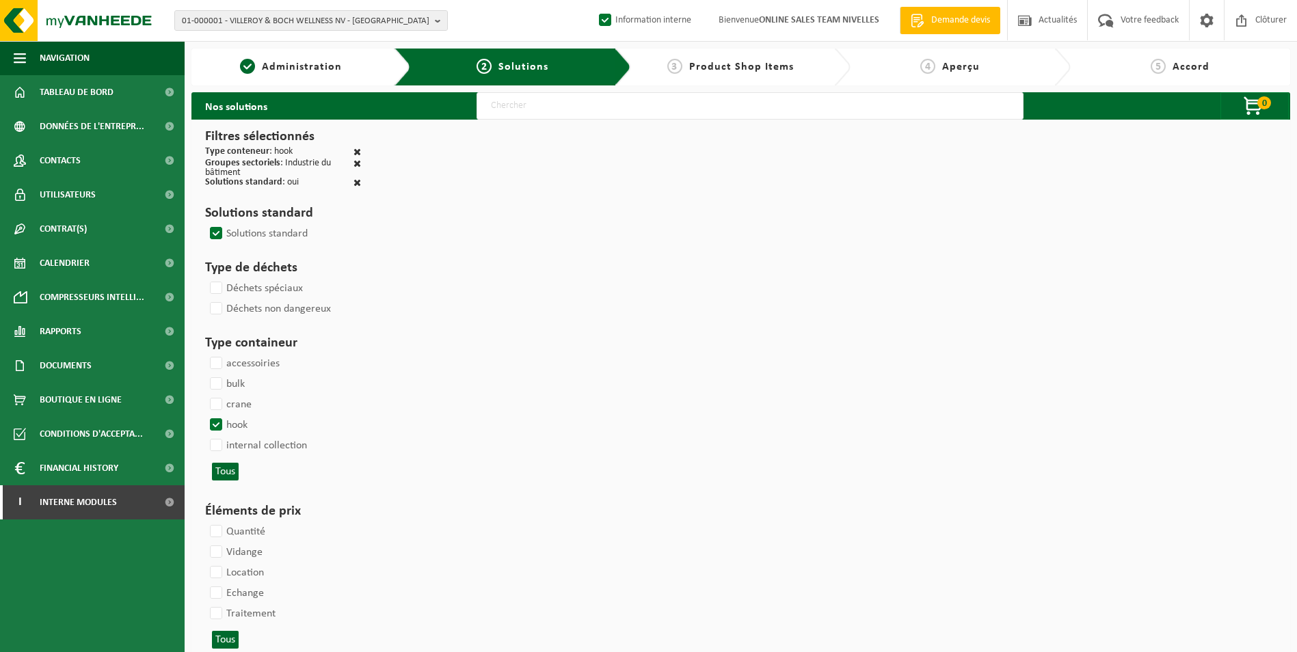
select select
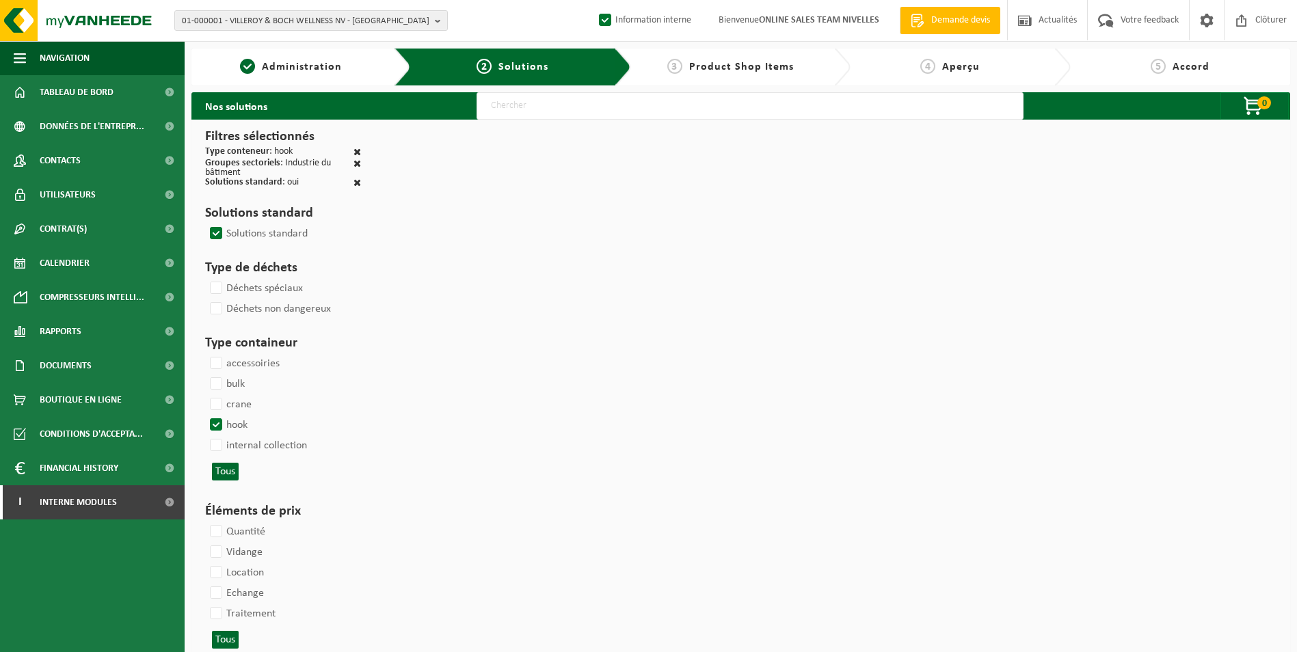
select select
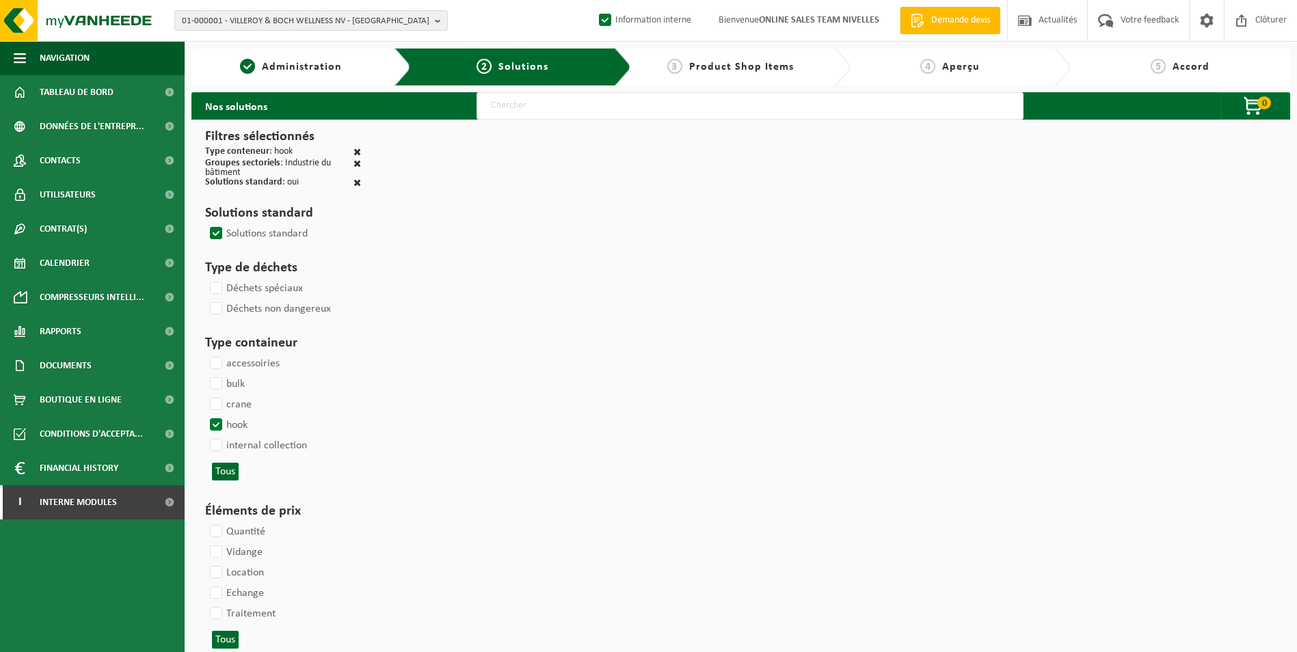
select select
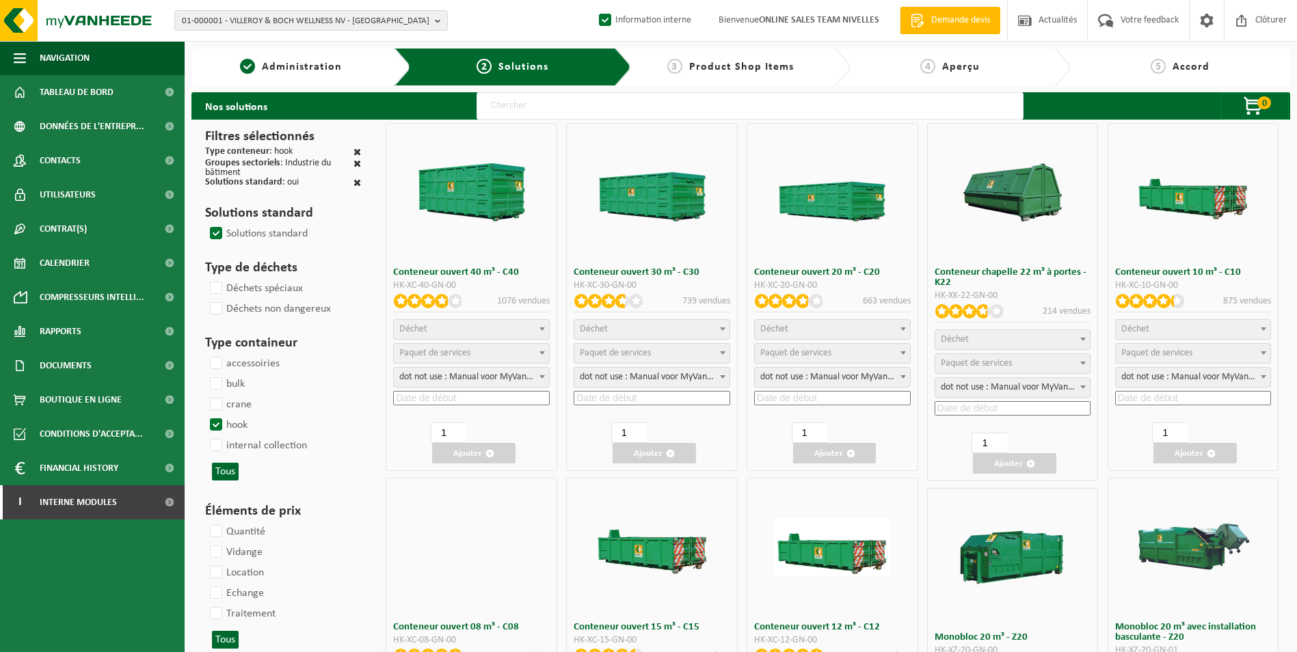
select select
select select "25"
select select
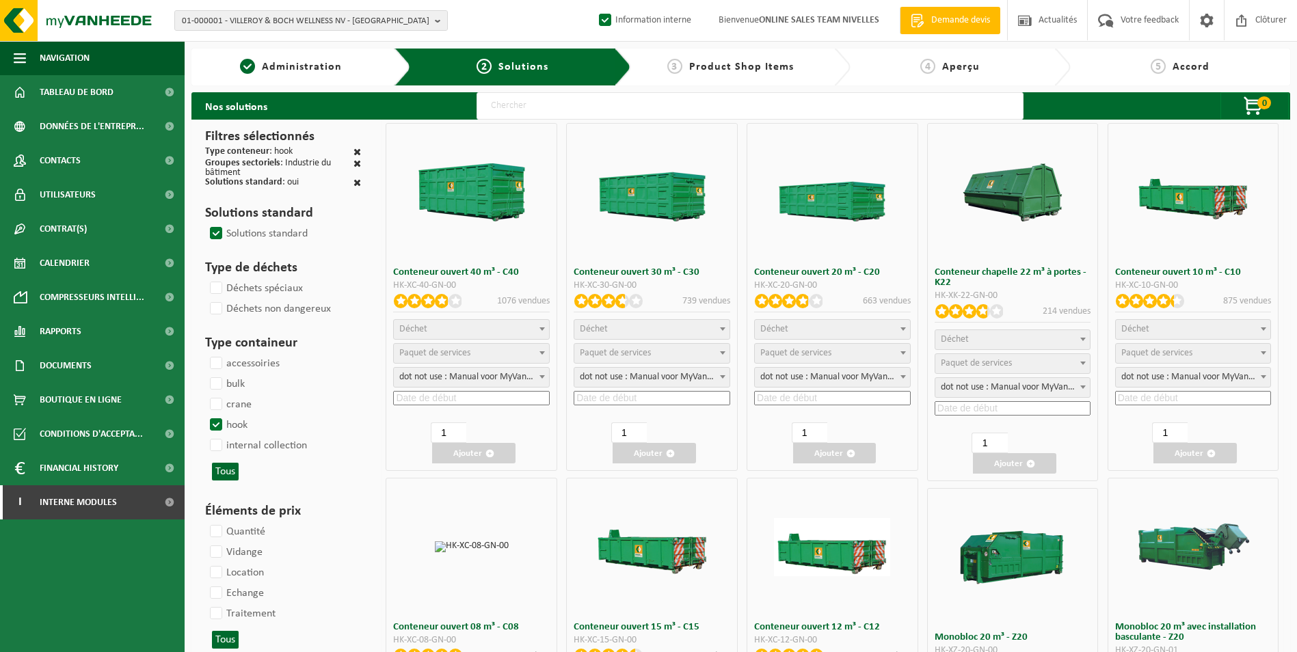
select select "197"
select select
select select "8"
select select
select select "7"
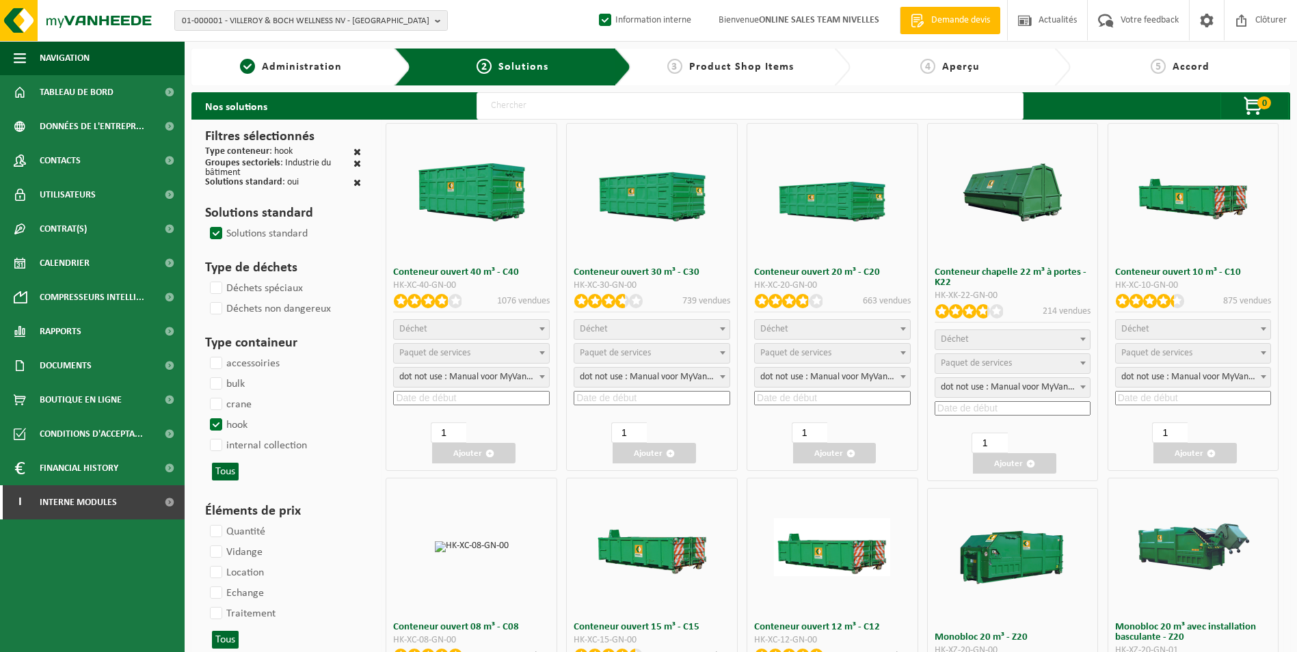
select select
select select "7"
select select
select select "25"
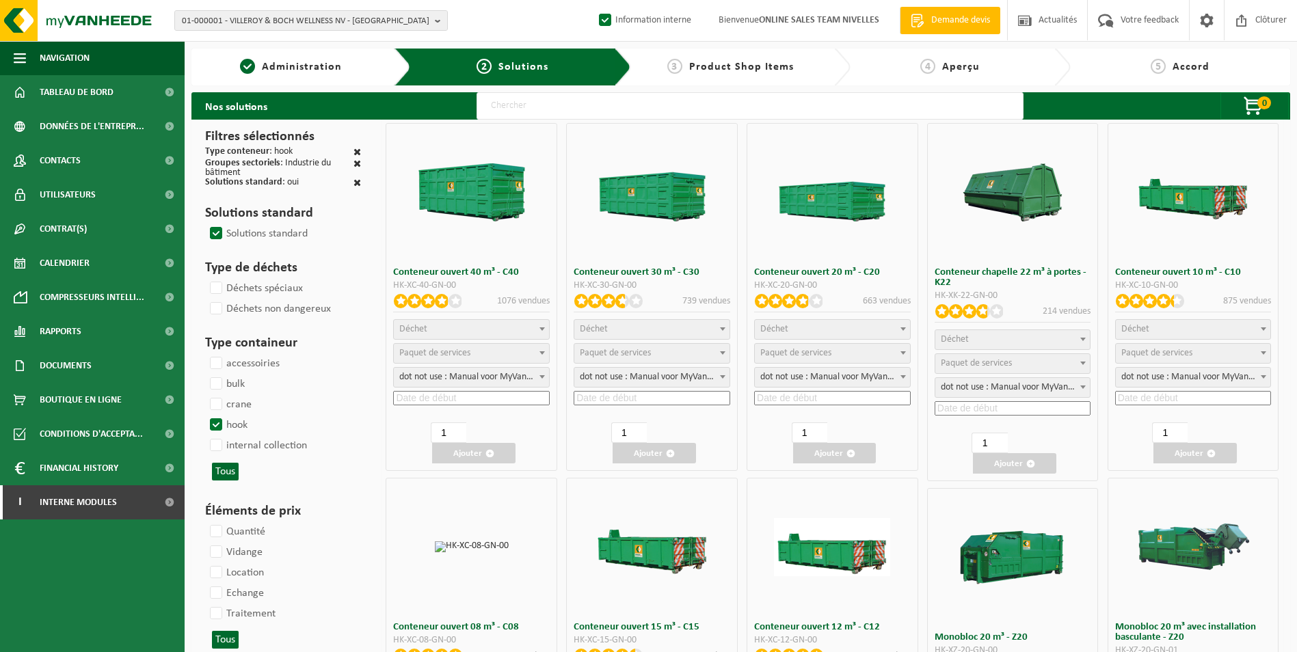
select select "25"
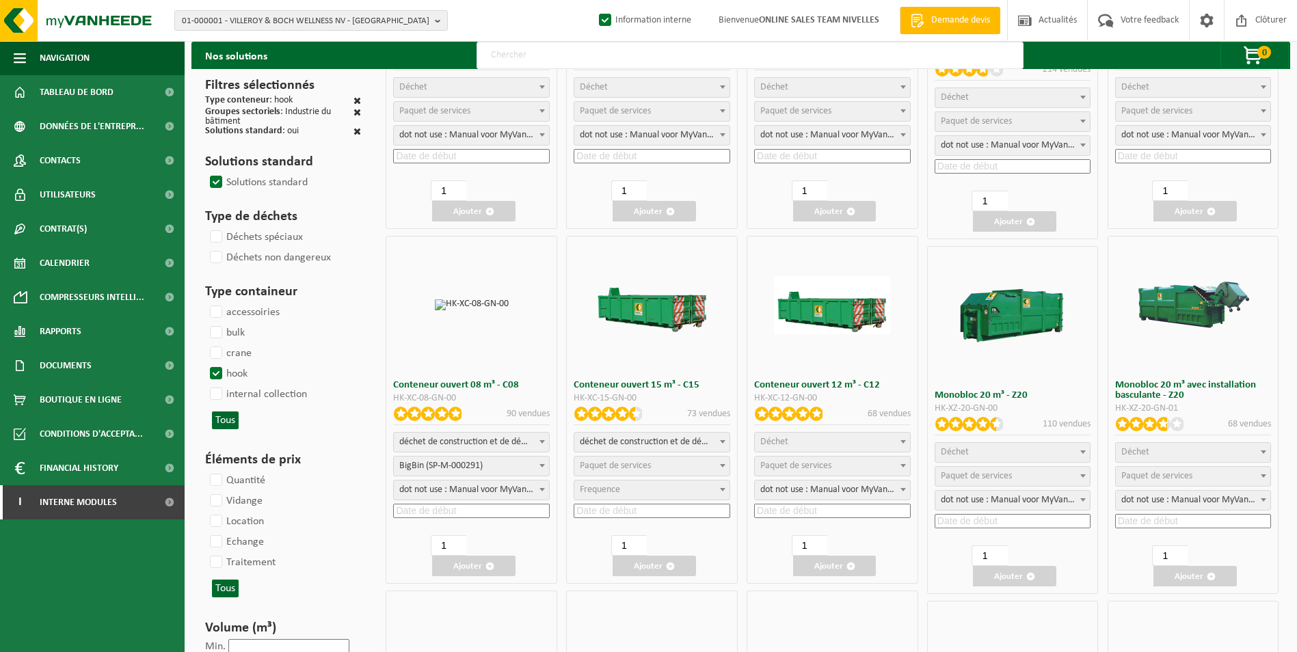
scroll to position [342, 0]
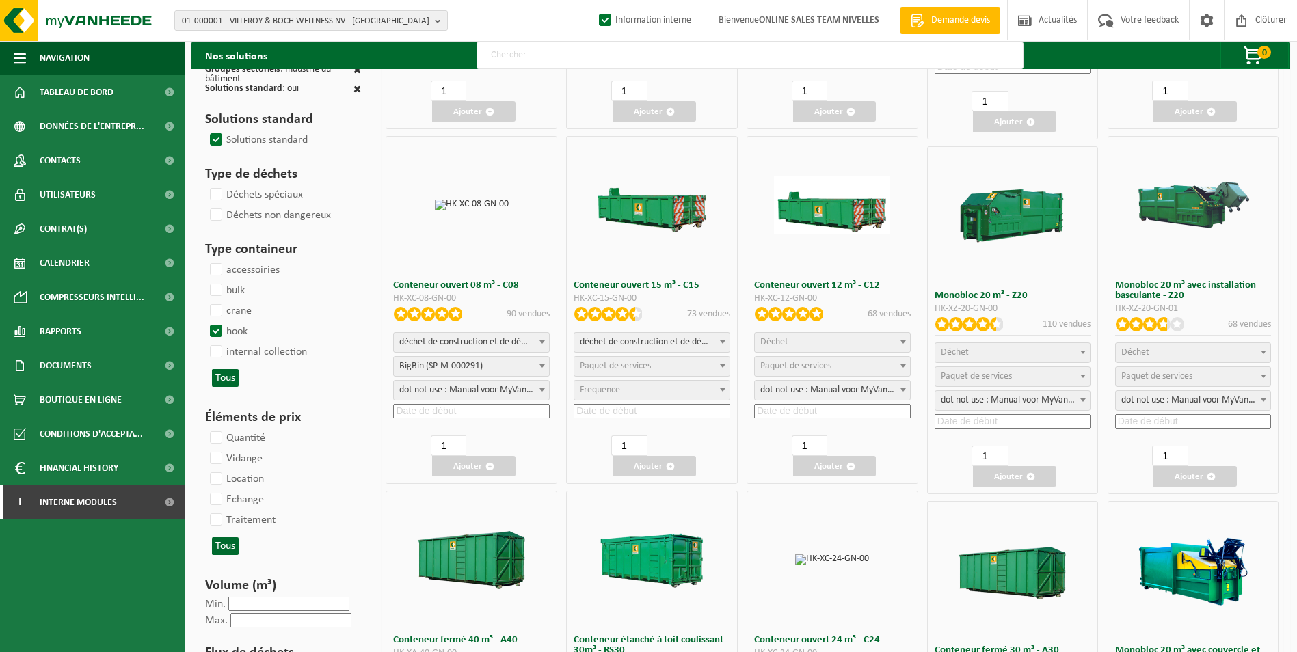
click at [813, 334] on span "Déchet" at bounding box center [832, 342] width 155 height 19
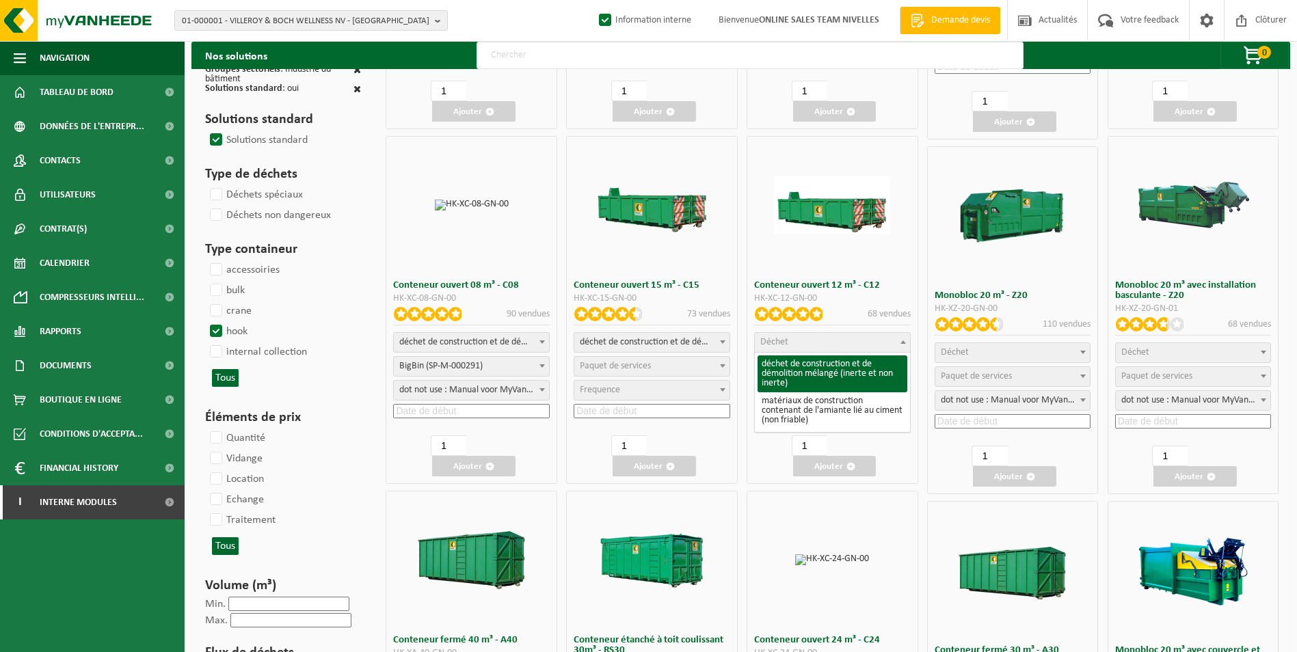
select select "31"
select select
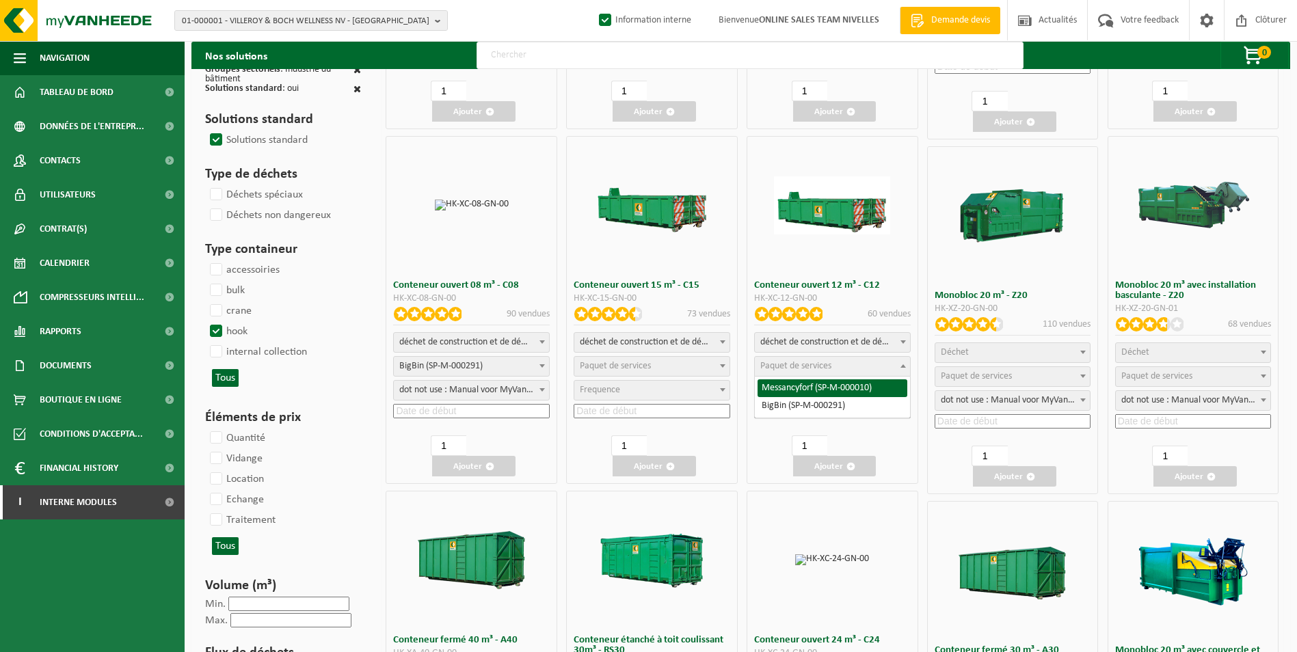
click at [825, 367] on span "Paquet de services" at bounding box center [796, 366] width 71 height 10
select select "197"
select select "25"
click at [821, 406] on input at bounding box center [832, 411] width 157 height 14
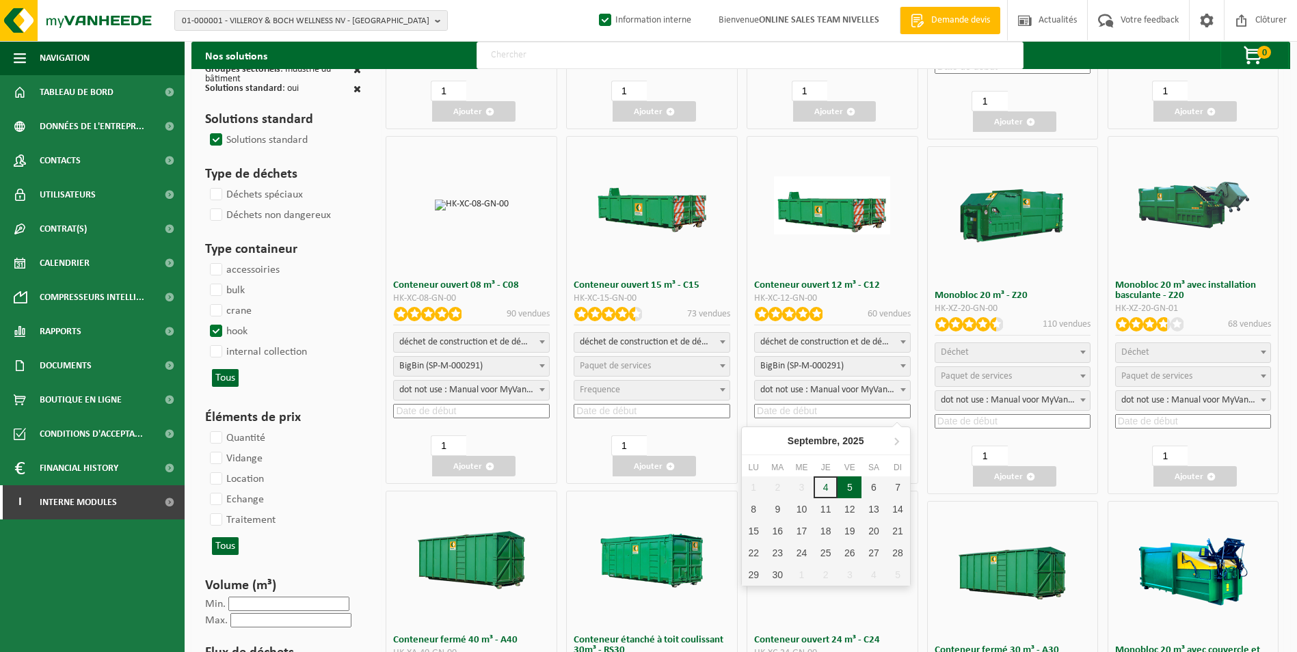
click at [847, 485] on div "5" at bounding box center [850, 488] width 24 height 22
type input "2025-09-05"
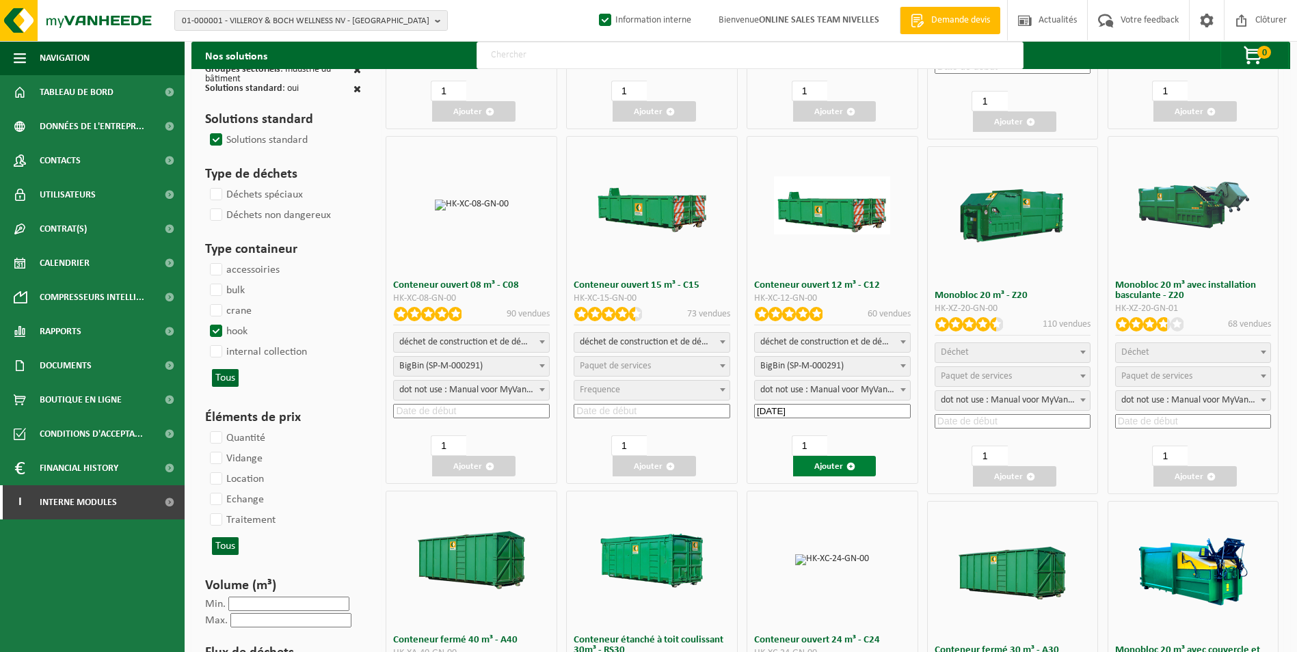
click at [839, 466] on button "Ajouter" at bounding box center [834, 466] width 83 height 21
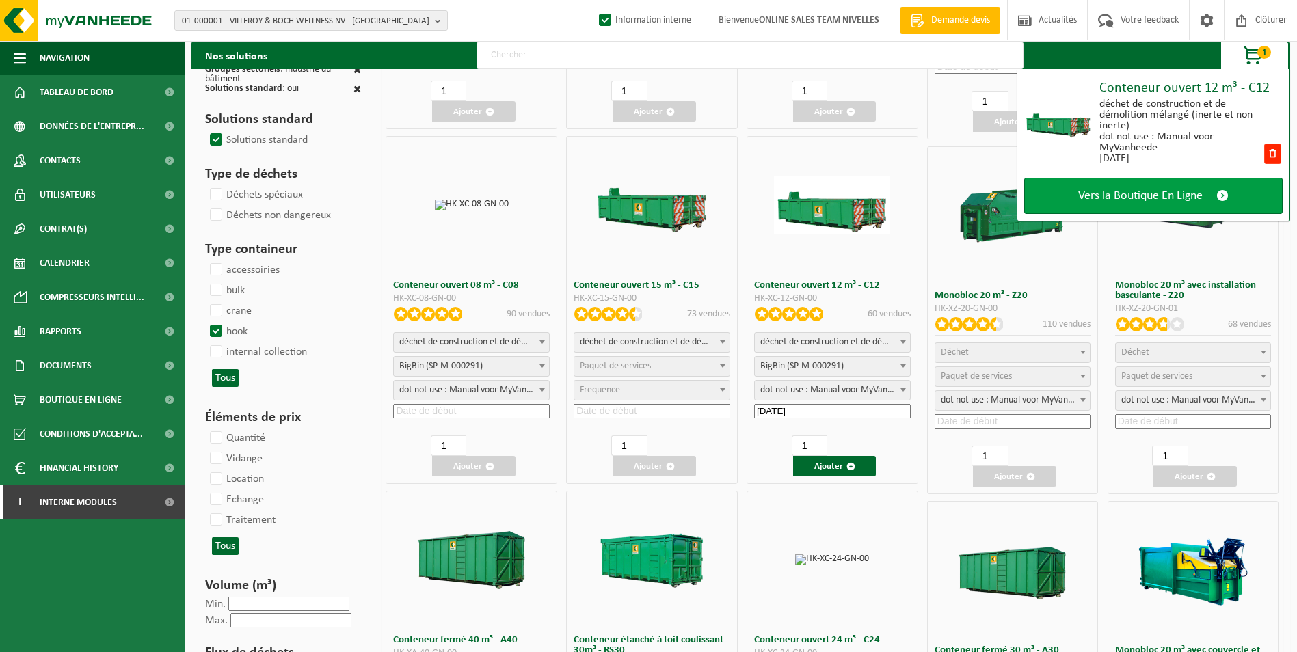
click at [1103, 187] on link "Vers la Boutique En Ligne" at bounding box center [1154, 196] width 259 height 36
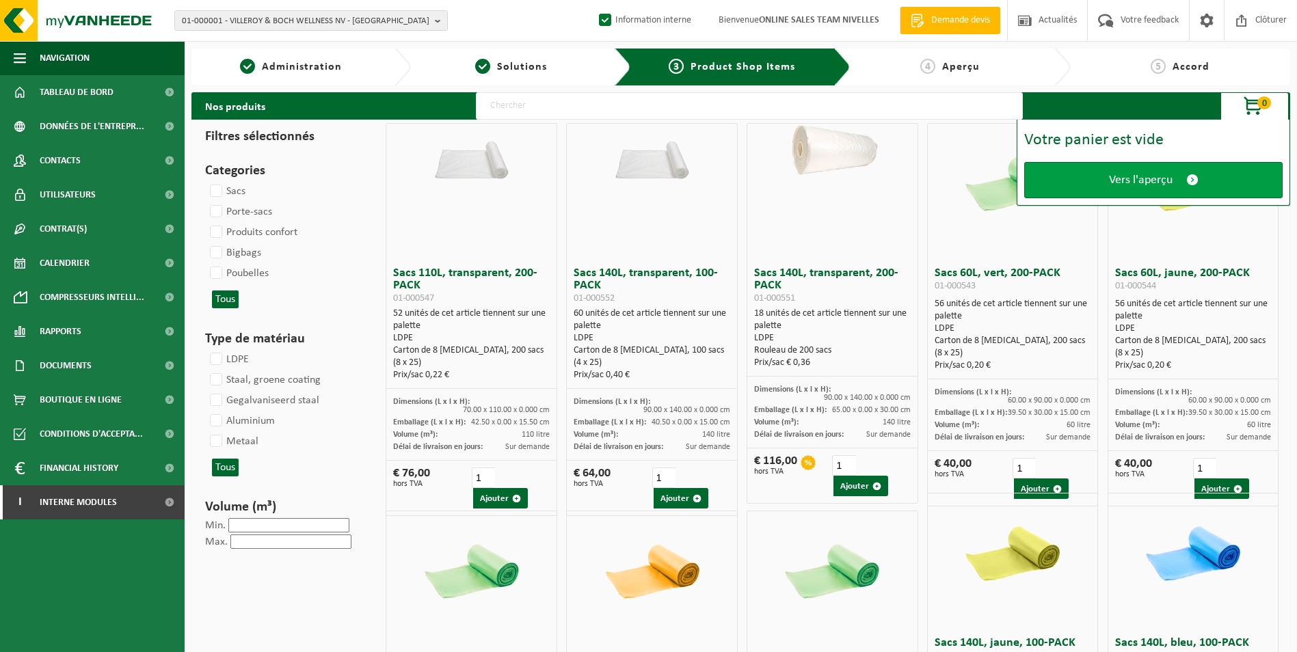
click at [1110, 169] on link "Vers l'aperçu" at bounding box center [1154, 180] width 259 height 36
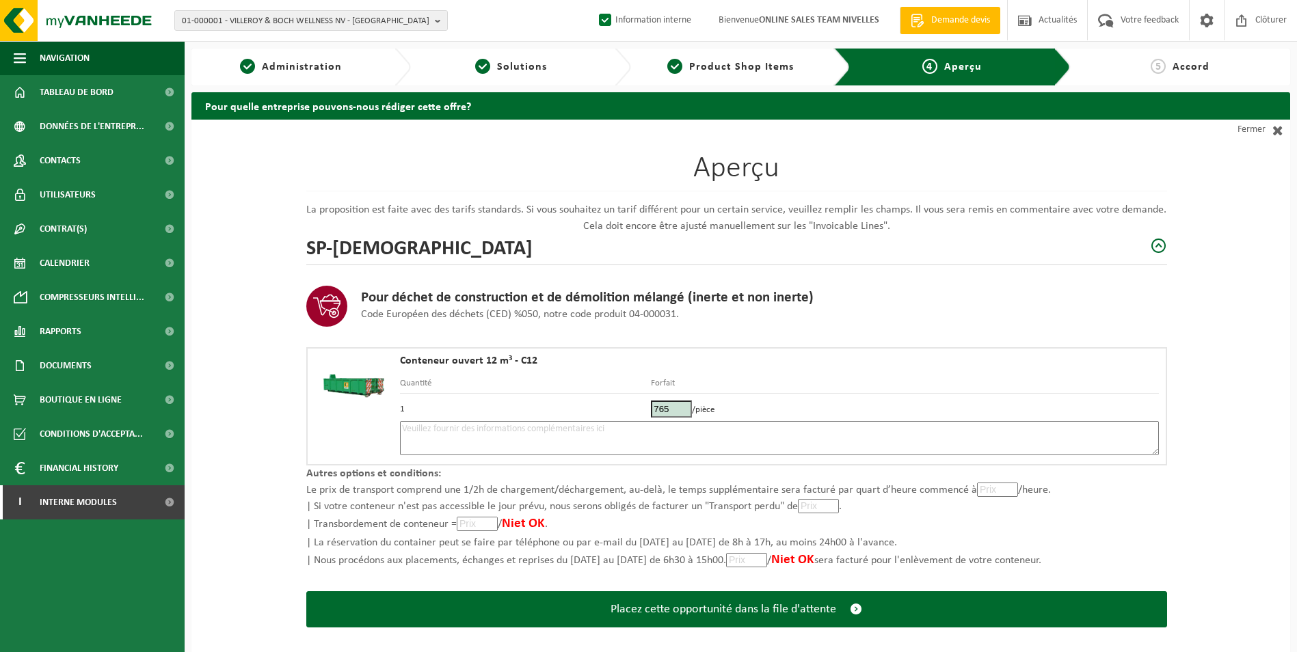
click at [775, 430] on textarea at bounding box center [779, 438] width 759 height 34
type textarea "p"
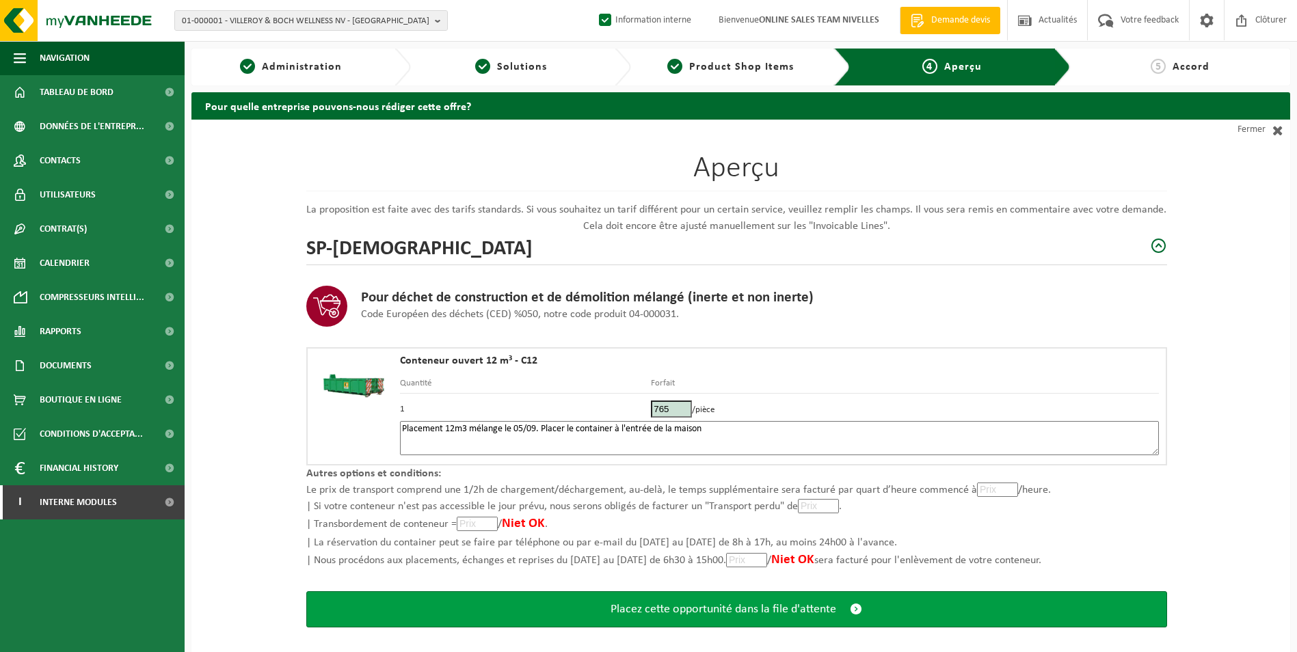
type textarea "Placement 12m3 mélange le 05/09. Placer le container à l'entrée de la maison"
click at [664, 613] on span "Placez cette opportunité dans la file d'attente" at bounding box center [724, 610] width 226 height 14
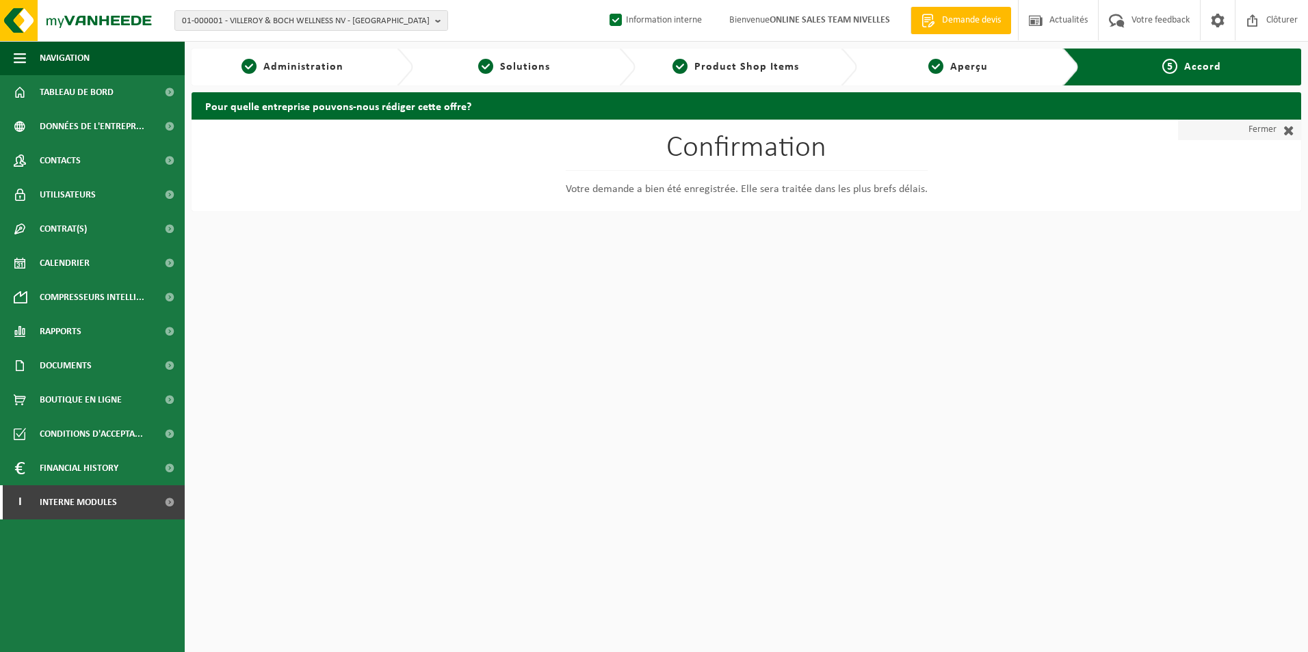
click at [1272, 124] on link "Fermer" at bounding box center [1239, 130] width 123 height 21
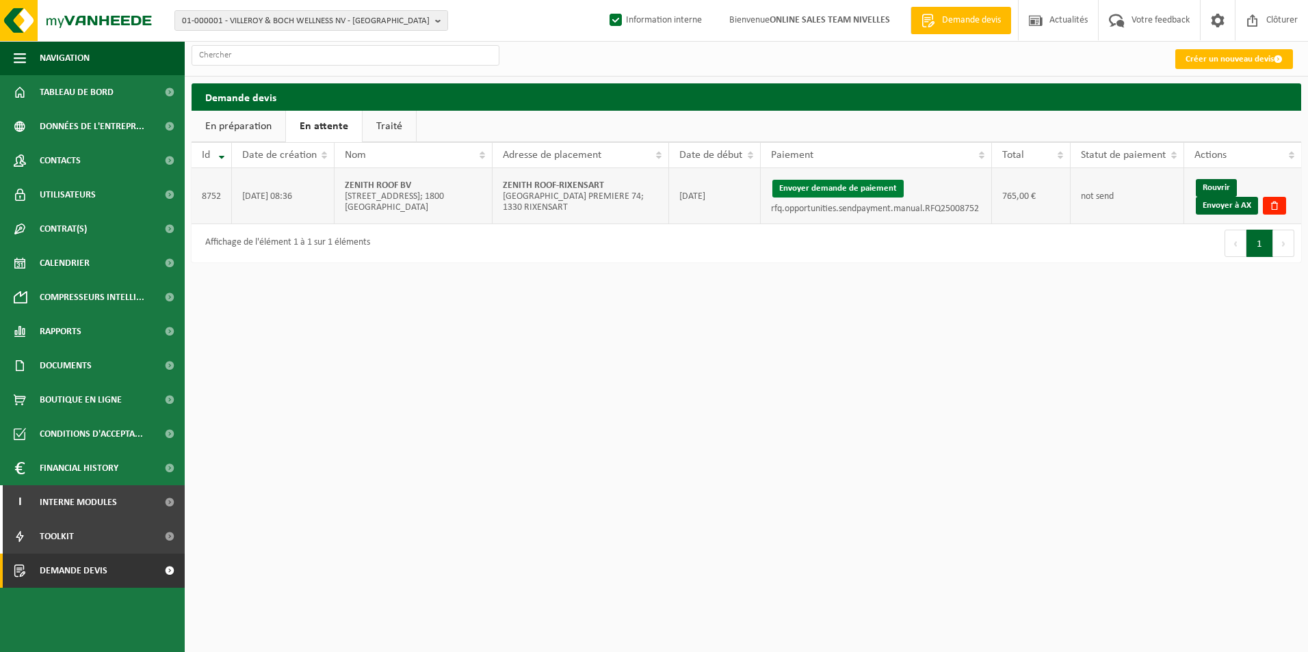
click at [841, 185] on button "Envoyer demande de paiement" at bounding box center [837, 189] width 131 height 18
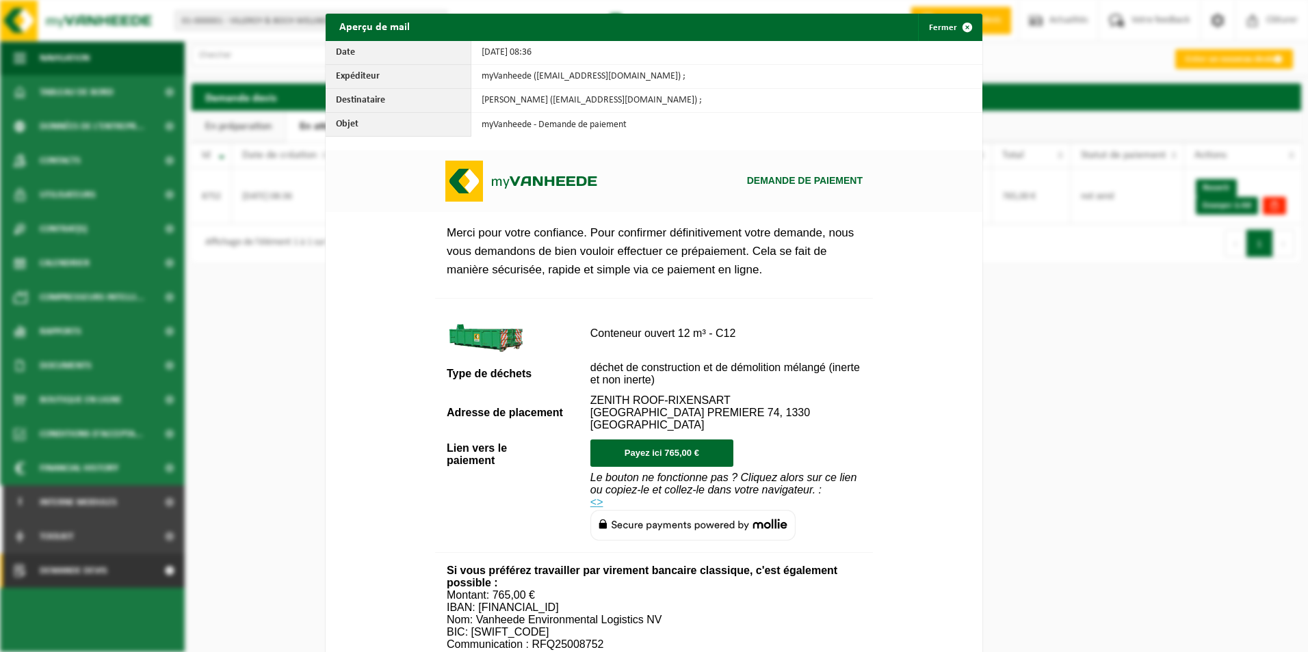
scroll to position [507, 0]
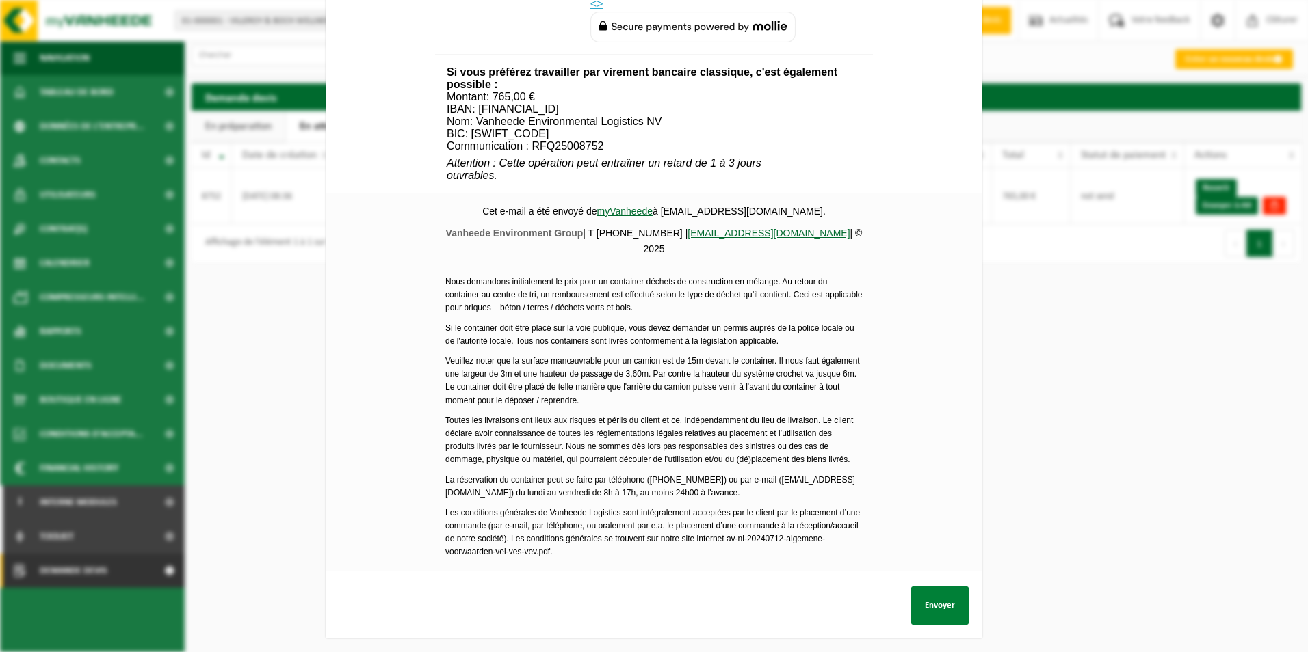
click at [932, 598] on button "Envoyer" at bounding box center [939, 606] width 57 height 38
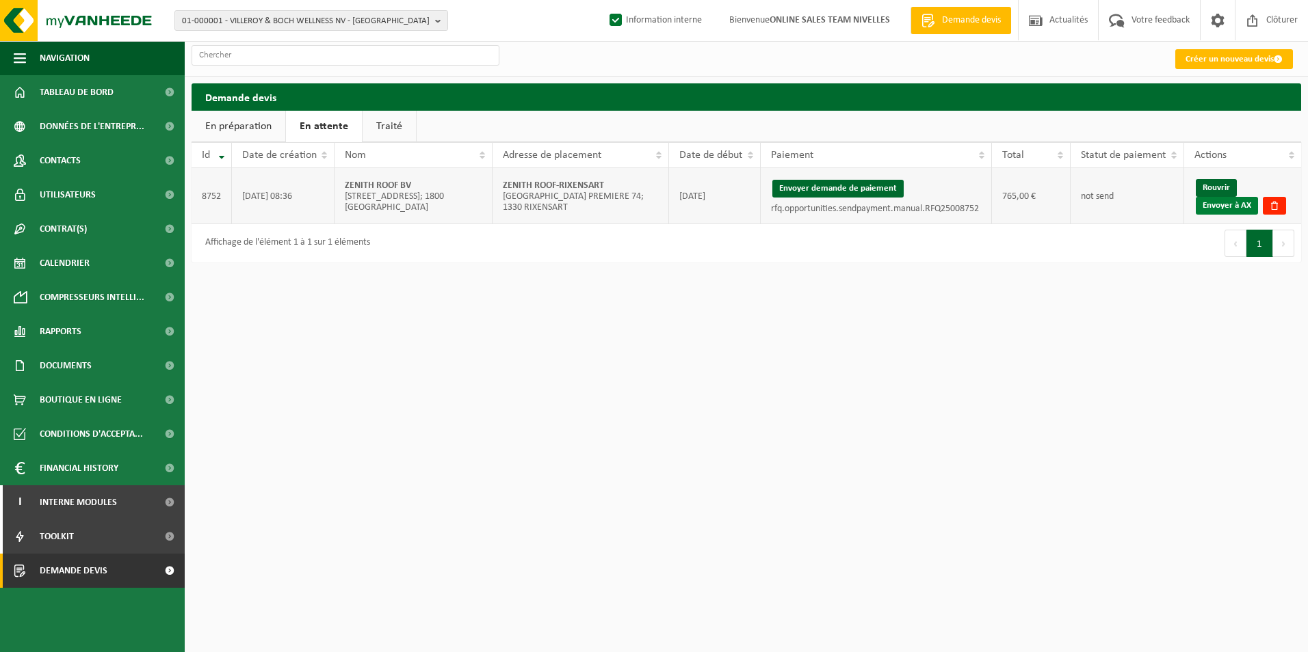
click at [1224, 208] on link "Envoyer à AX" at bounding box center [1227, 206] width 62 height 18
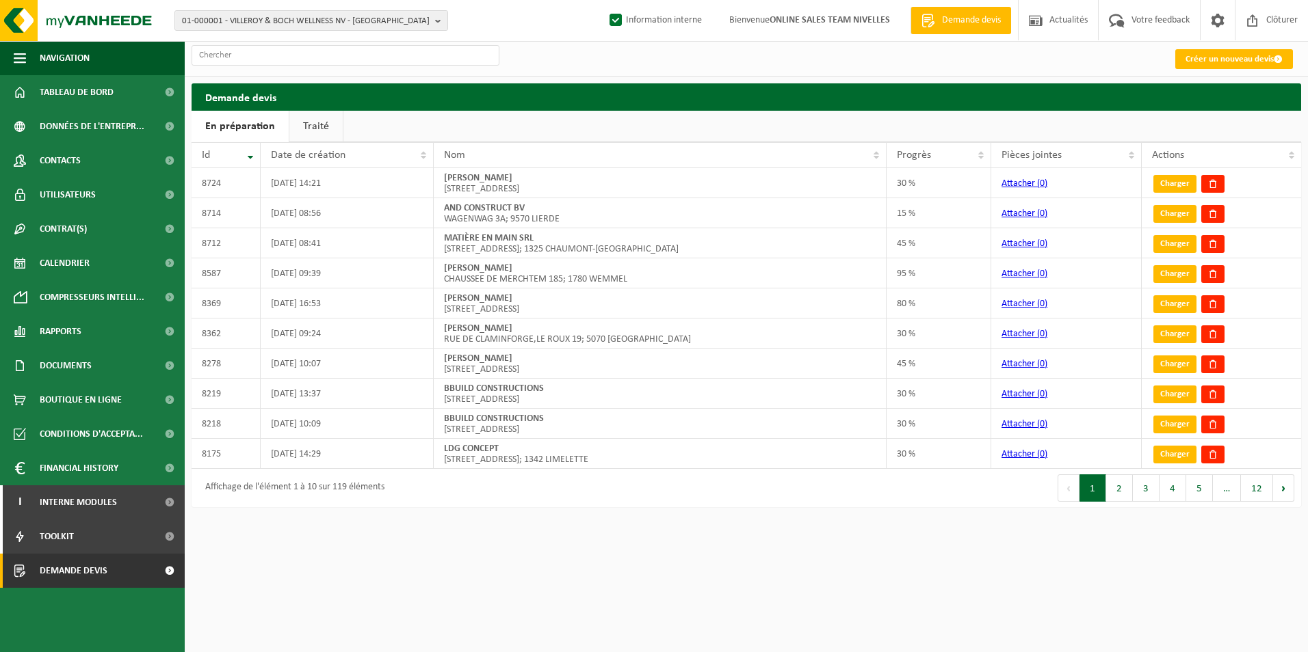
click at [324, 129] on link "Traité" at bounding box center [315, 126] width 53 height 31
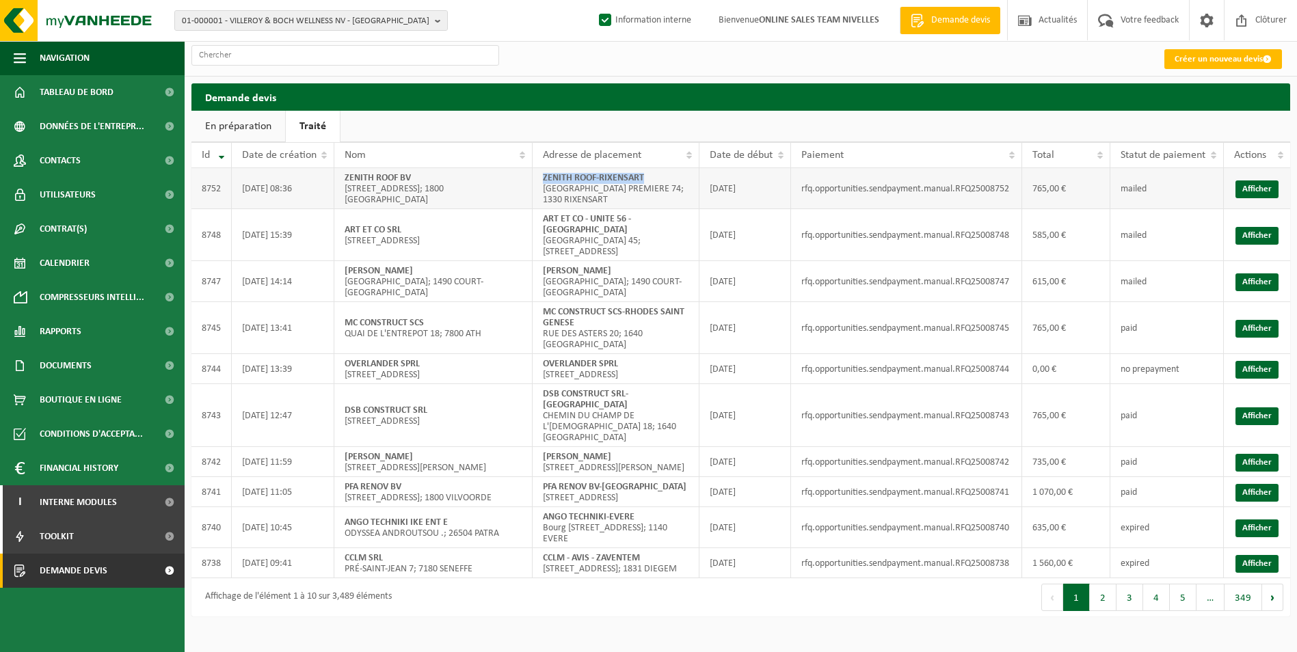
drag, startPoint x: 542, startPoint y: 176, endPoint x: 681, endPoint y: 174, distance: 138.9
click at [681, 174] on td "ZENITH ROOF-[GEOGRAPHIC_DATA] PREMIERE 74; 1330 RIXENSART" at bounding box center [616, 188] width 167 height 41
copy strong "ZENITH ROOF-RIXENSART"
